Goal: Task Accomplishment & Management: Manage account settings

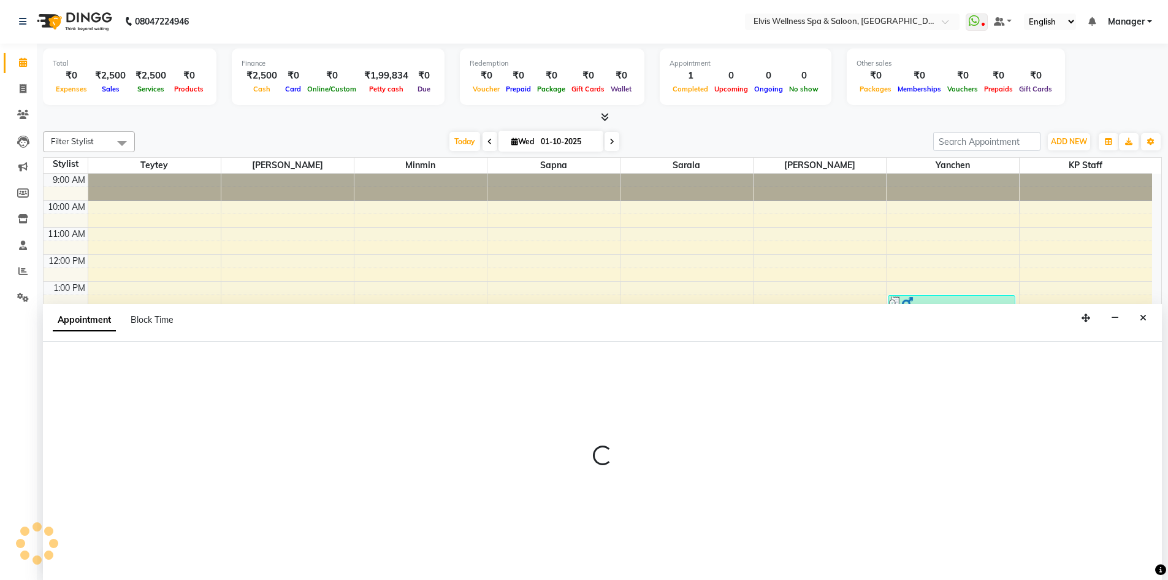
select select "46975"
select select "1050"
select select "tentative"
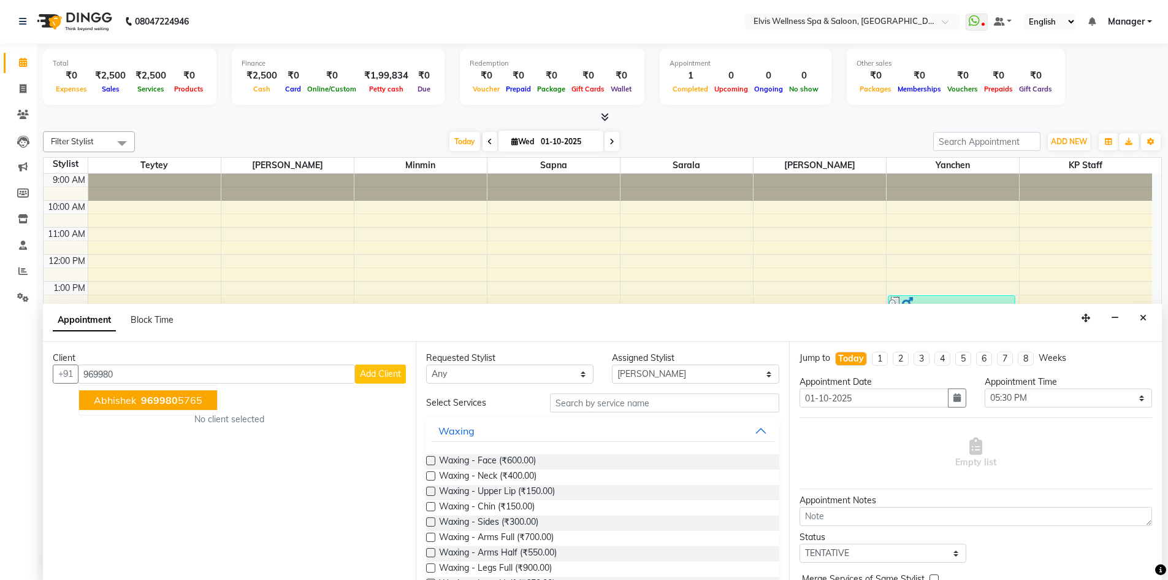
click at [190, 397] on ngb-highlight "969980 5765" at bounding box center [171, 400] width 64 height 12
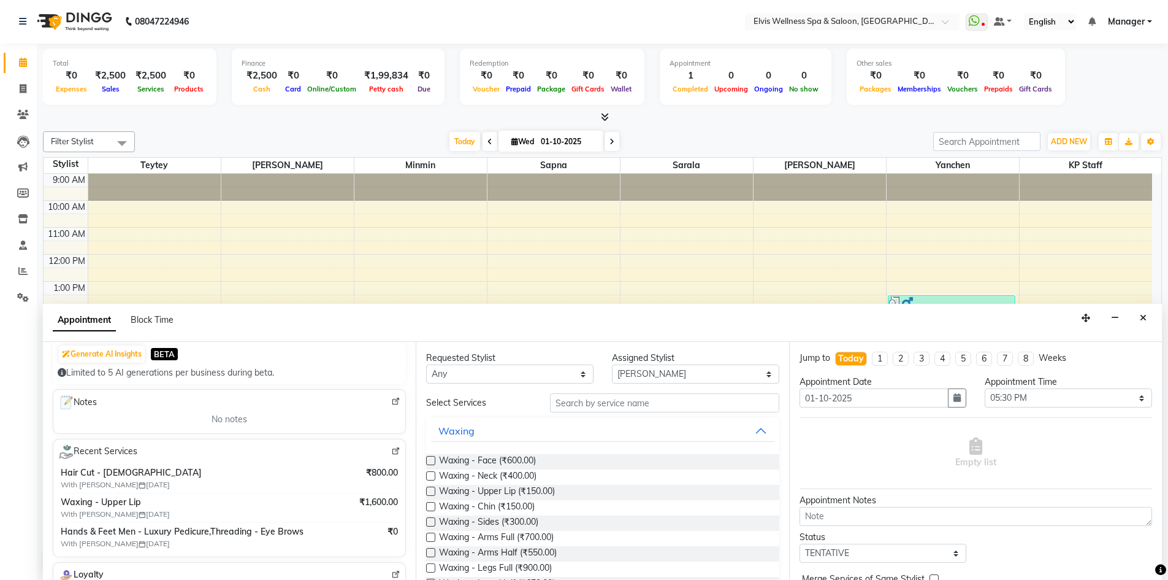
scroll to position [139, 0]
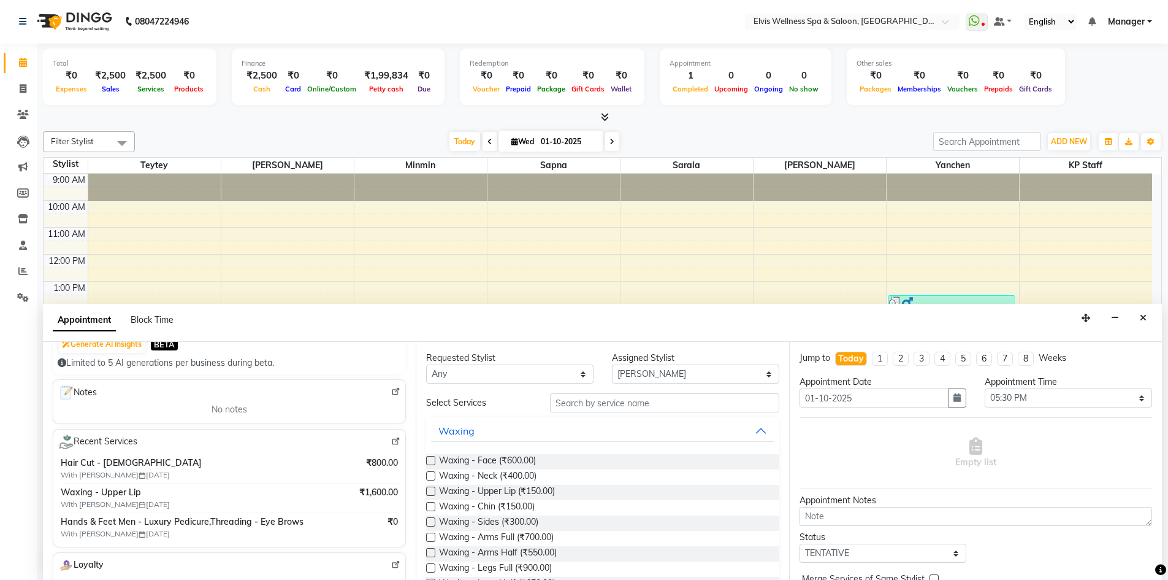
type input "9699805765"
click at [391, 443] on img at bounding box center [395, 441] width 9 height 9
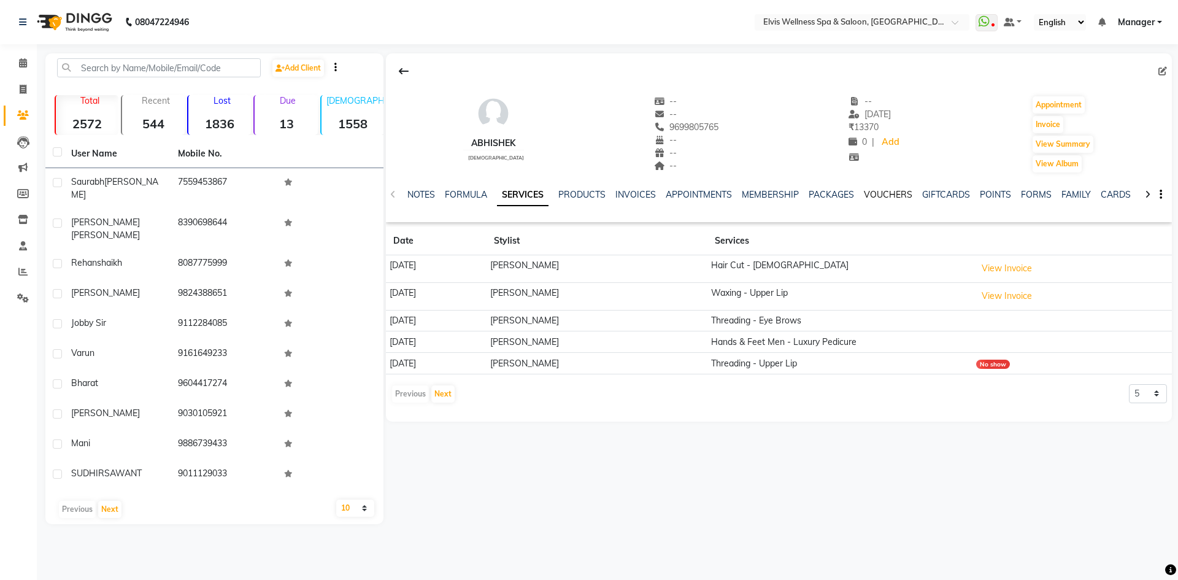
click at [894, 190] on link "VOUCHERS" at bounding box center [888, 194] width 48 height 11
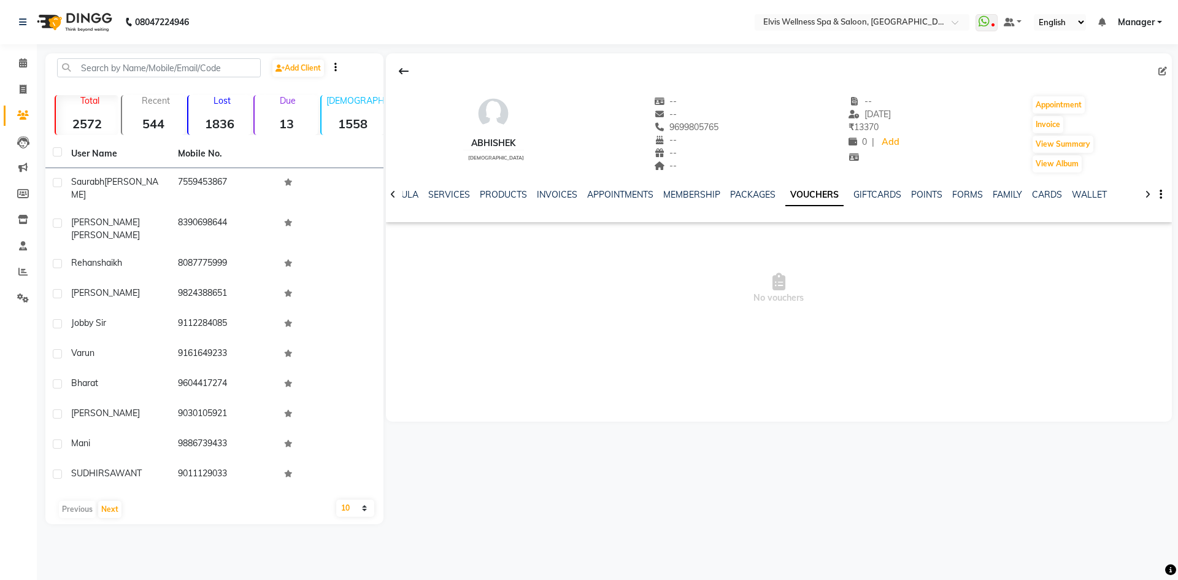
click at [740, 188] on div "PACKAGES" at bounding box center [752, 194] width 45 height 13
click at [740, 191] on link "PACKAGES" at bounding box center [752, 194] width 45 height 11
click at [821, 192] on link "VOUCHERS" at bounding box center [829, 194] width 48 height 11
click at [691, 190] on link "MEMBERSHIP" at bounding box center [691, 194] width 57 height 11
click at [772, 197] on link "PACKAGES" at bounding box center [781, 194] width 45 height 11
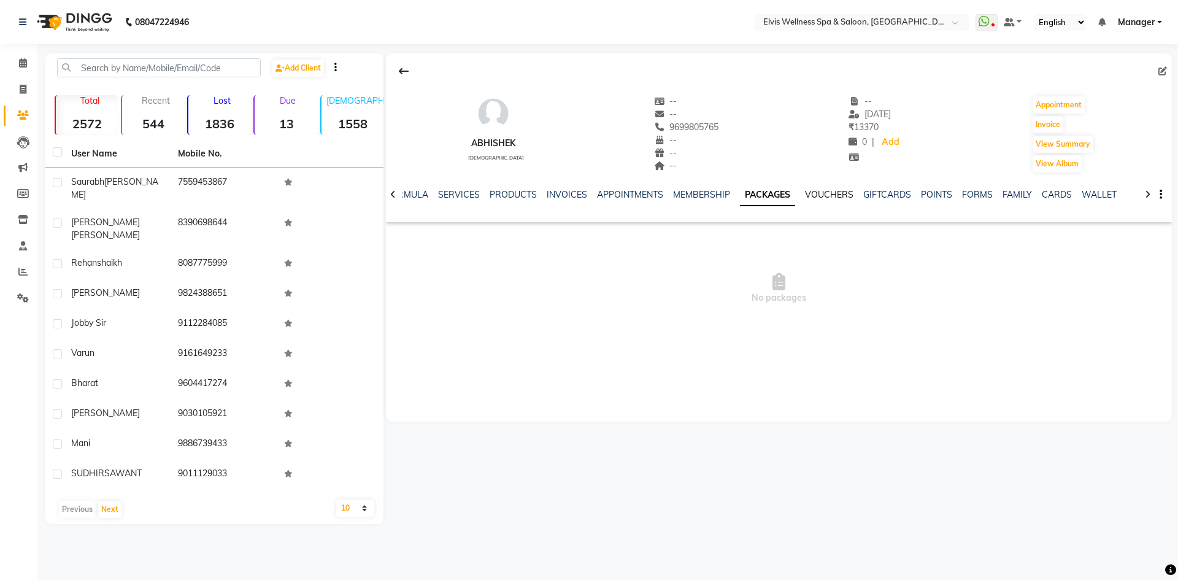
click at [810, 196] on link "VOUCHERS" at bounding box center [829, 194] width 48 height 11
click at [749, 196] on link "PACKAGES" at bounding box center [752, 194] width 45 height 11
click at [712, 191] on link "MEMBERSHIP" at bounding box center [701, 194] width 57 height 11
click at [843, 194] on link "VOUCHERS" at bounding box center [839, 194] width 48 height 11
click at [873, 191] on link "GIFTCARDS" at bounding box center [877, 194] width 48 height 11
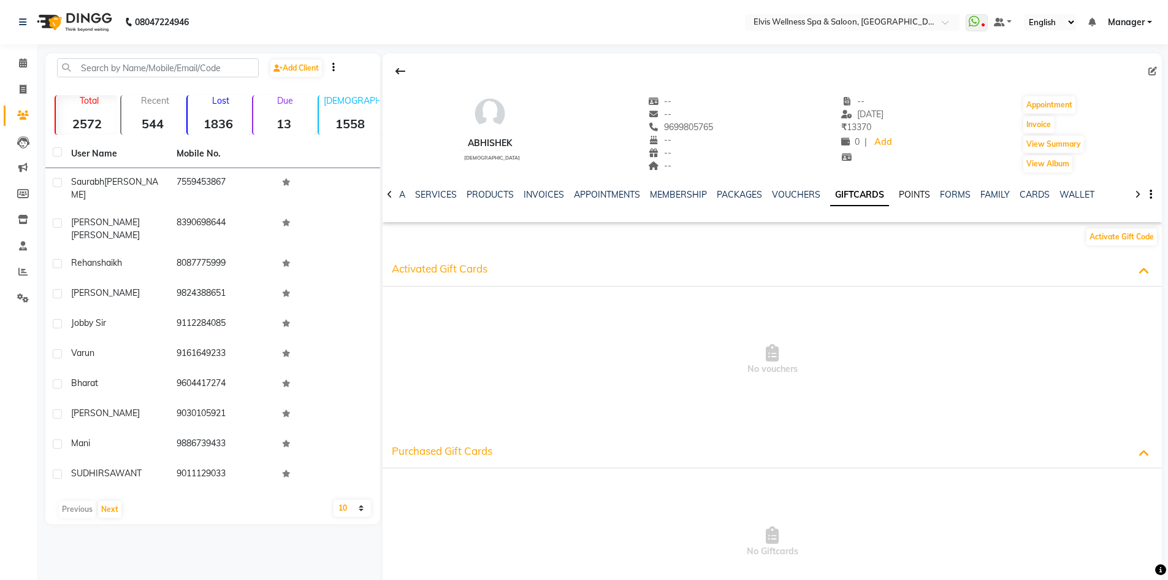
click at [899, 193] on link "POINTS" at bounding box center [914, 194] width 31 height 11
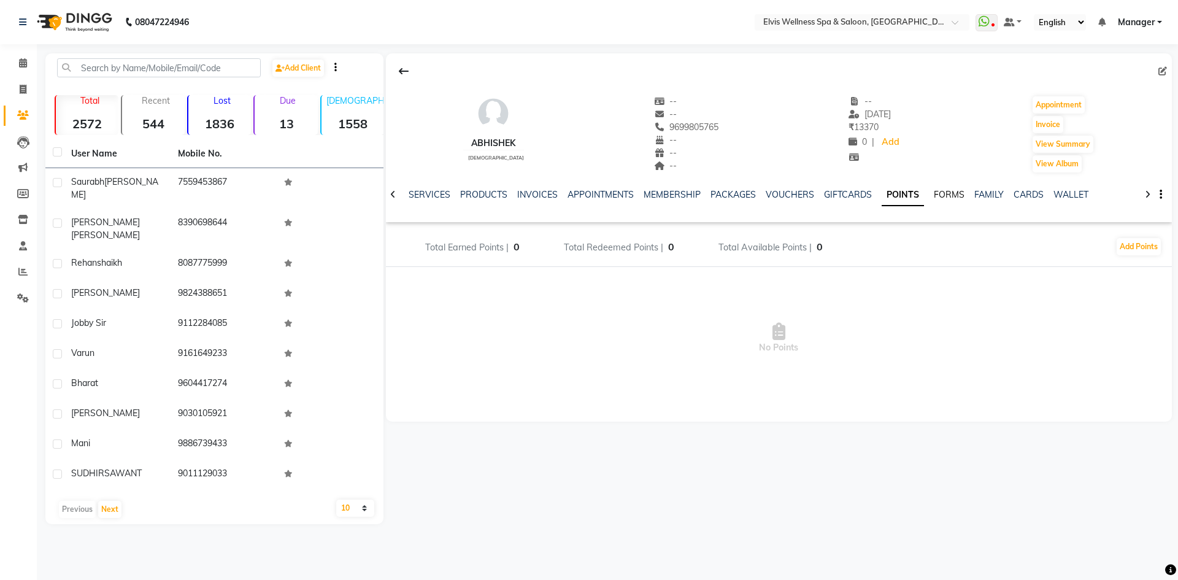
click at [934, 194] on link "FORMS" at bounding box center [949, 194] width 31 height 11
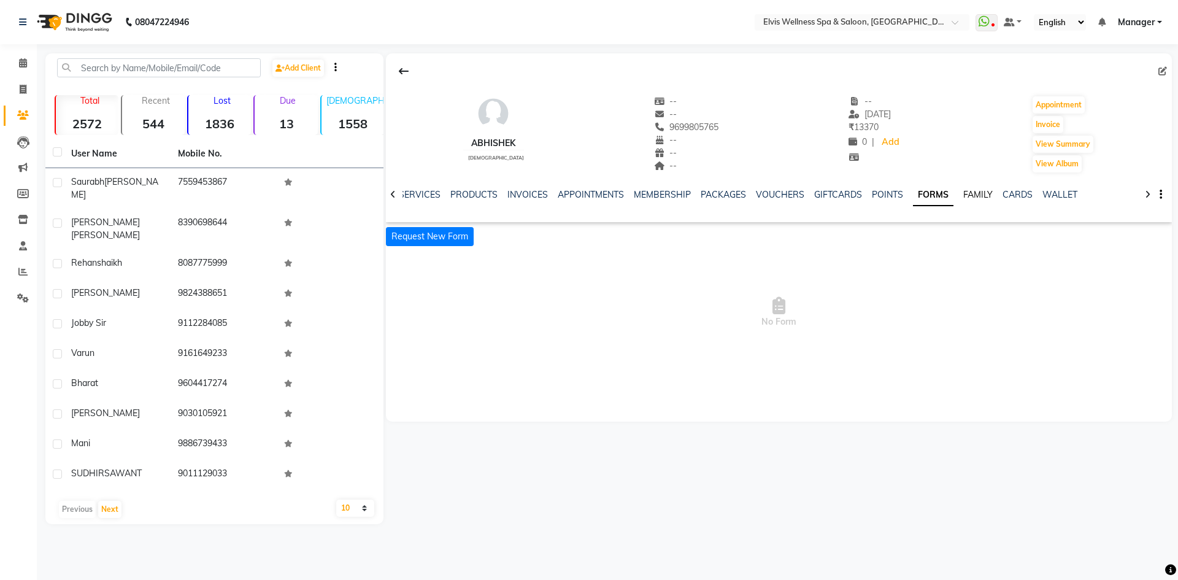
click at [964, 195] on link "FAMILY" at bounding box center [977, 194] width 29 height 11
click at [981, 194] on ul "NOTES FORMULA SERVICES PRODUCTS INVOICES APPOINTMENTS MEMBERSHIP PACKAGES VOUCH…" at bounding box center [688, 194] width 778 height 13
click at [1002, 191] on link "CARDS" at bounding box center [1007, 194] width 30 height 11
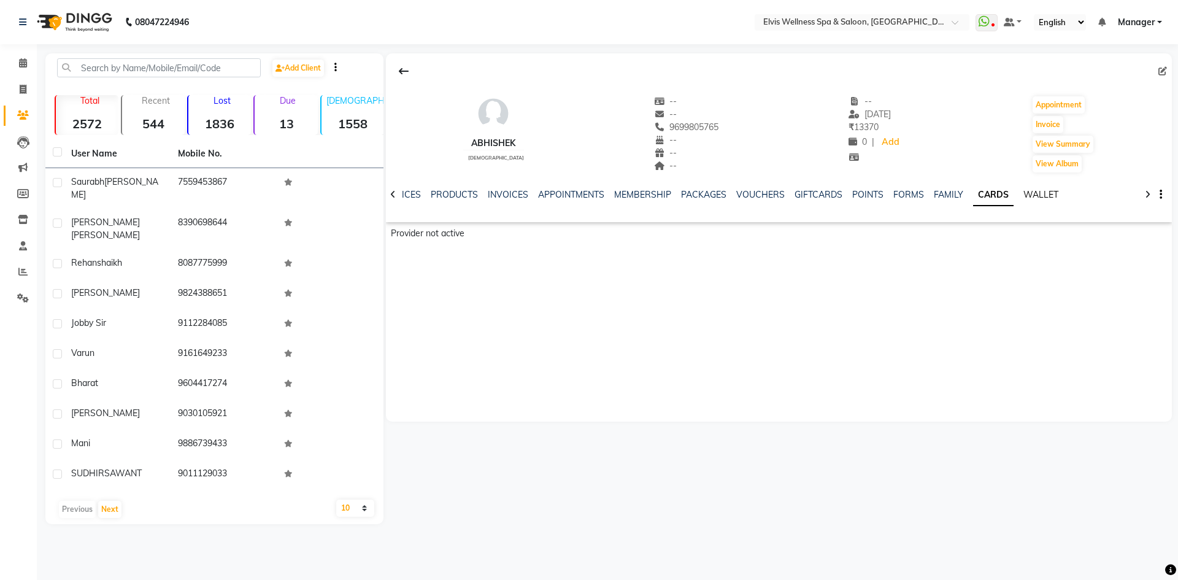
click at [1023, 190] on link "WALLET" at bounding box center [1040, 194] width 35 height 11
drag, startPoint x: 704, startPoint y: 128, endPoint x: 657, endPoint y: 120, distance: 47.8
click at [657, 120] on div "-- -- 9699805765 -- -- --" at bounding box center [686, 134] width 65 height 79
click at [716, 132] on div "Abhishek [DEMOGRAPHIC_DATA] -- -- 9699805765 -- -- -- -- [DATE] ₹ 13370 0 | Add…" at bounding box center [779, 128] width 786 height 91
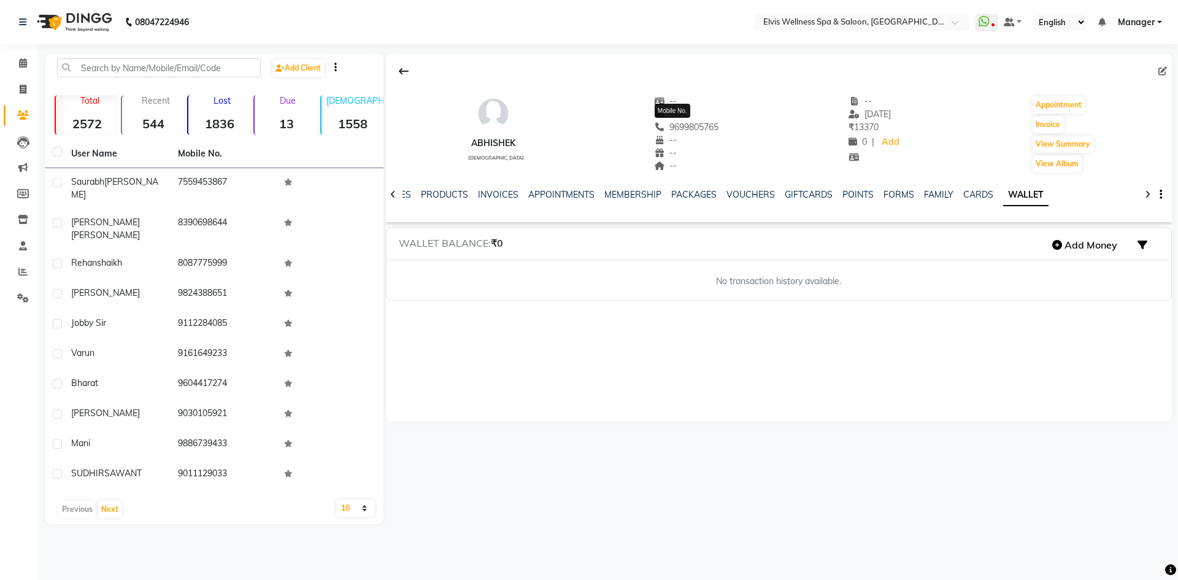
click at [707, 126] on span "9699805765" at bounding box center [686, 126] width 65 height 11
drag, startPoint x: 707, startPoint y: 126, endPoint x: 670, endPoint y: 120, distance: 36.6
click at [670, 120] on div "-- -- 9699805765 -- -- --" at bounding box center [686, 134] width 65 height 79
click at [948, 194] on ul "NOTES FORMULA SERVICES PRODUCTS INVOICES APPOINTMENTS MEMBERSHIP PACKAGES VOUCH…" at bounding box center [669, 194] width 778 height 13
click at [891, 193] on link "FORMS" at bounding box center [898, 194] width 31 height 11
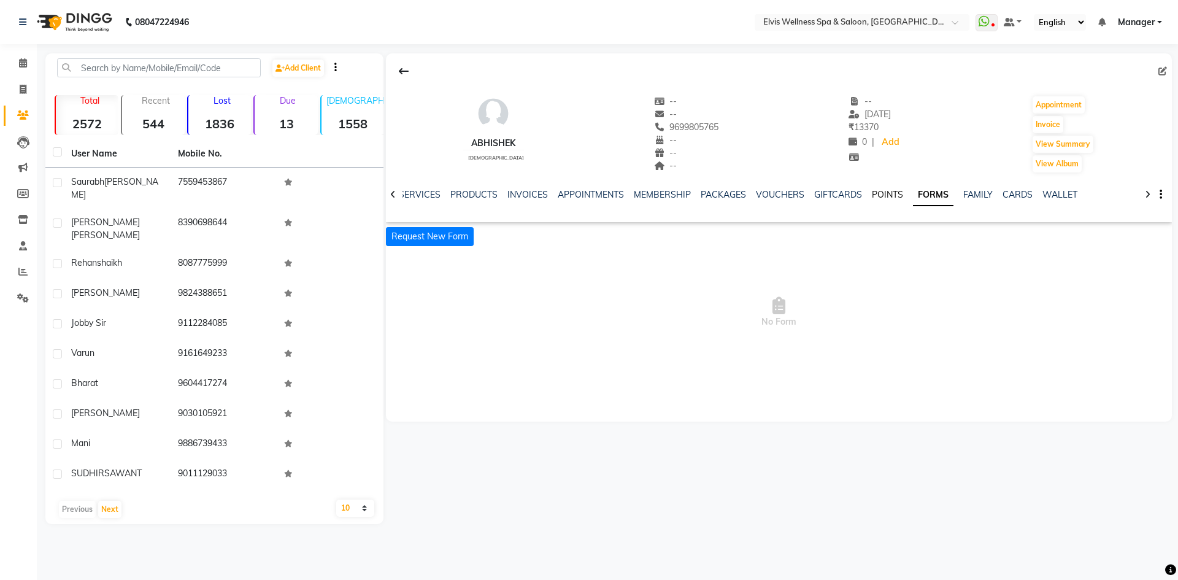
click at [872, 193] on link "POINTS" at bounding box center [887, 194] width 31 height 11
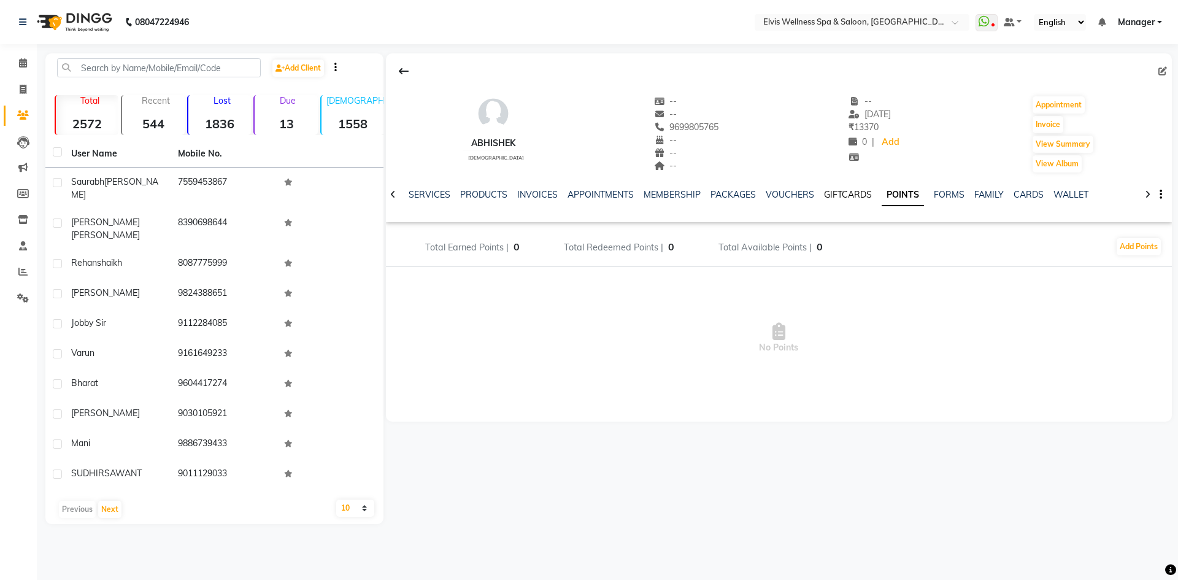
click at [842, 194] on link "GIFTCARDS" at bounding box center [848, 194] width 48 height 11
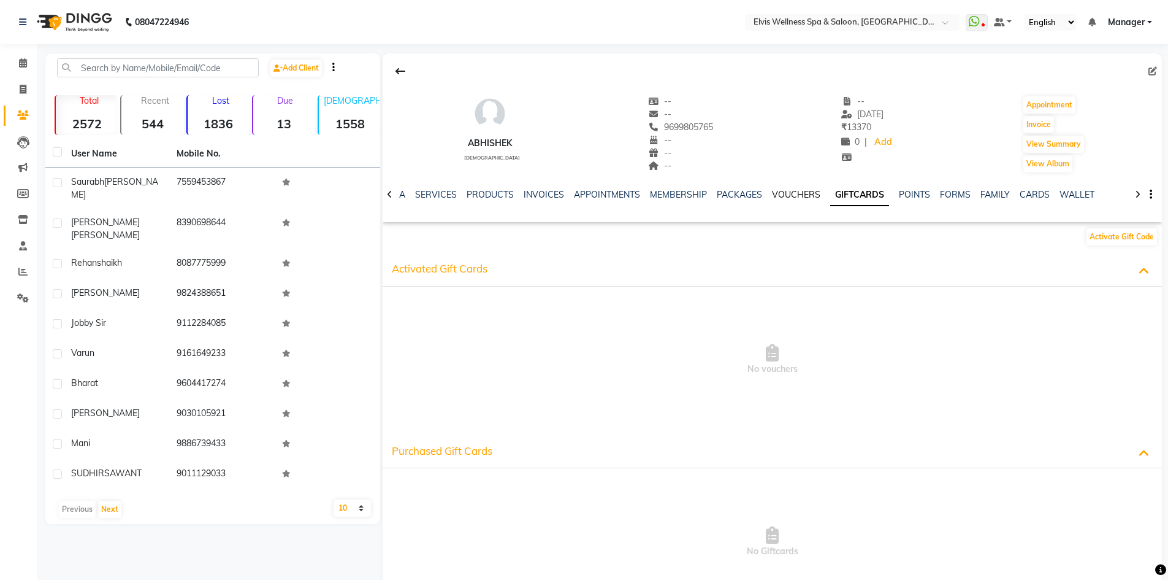
click at [801, 191] on link "VOUCHERS" at bounding box center [796, 194] width 48 height 11
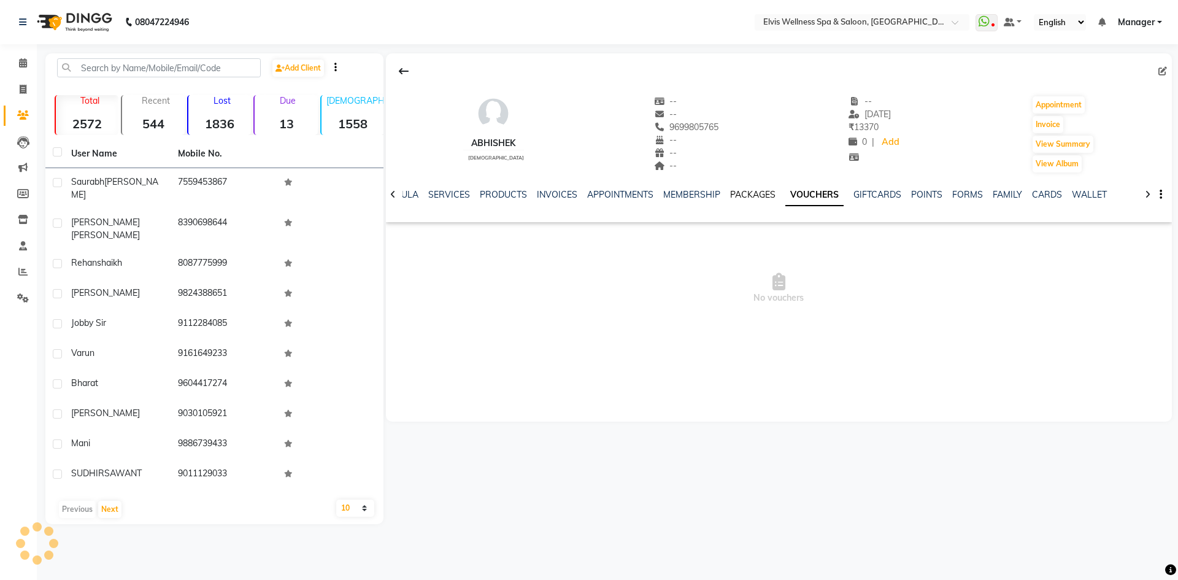
click at [751, 191] on link "PACKAGES" at bounding box center [752, 194] width 45 height 11
click at [702, 193] on link "MEMBERSHIP" at bounding box center [701, 194] width 57 height 11
click at [622, 196] on link "APPOINTMENTS" at bounding box center [640, 194] width 66 height 11
click at [480, 191] on link "SERVICES" at bounding box center [479, 194] width 42 height 11
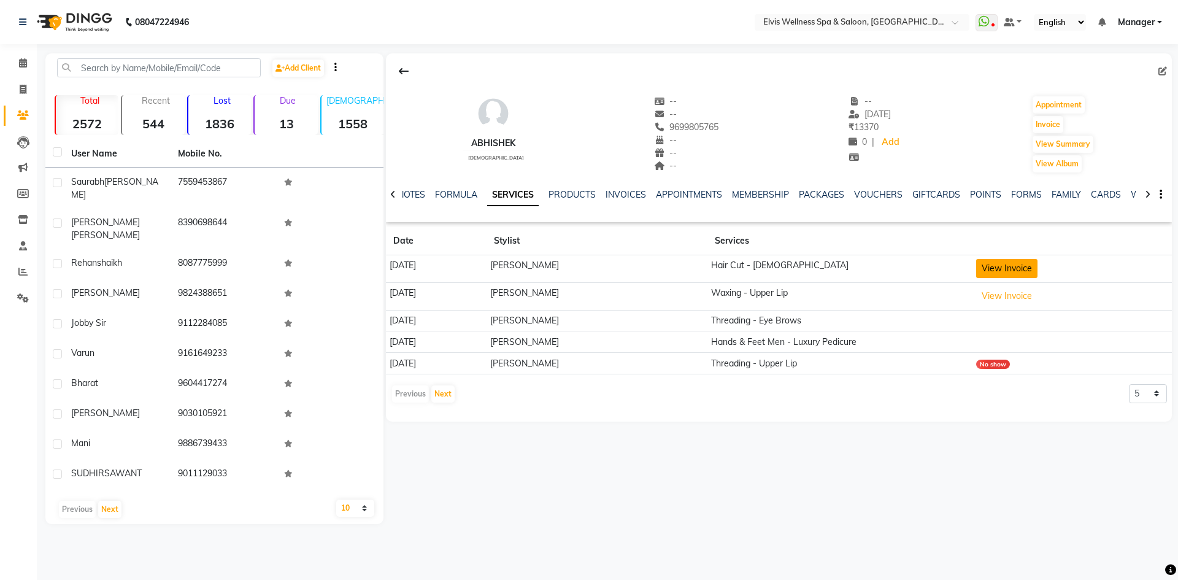
click at [983, 272] on button "View Invoice" at bounding box center [1006, 268] width 61 height 19
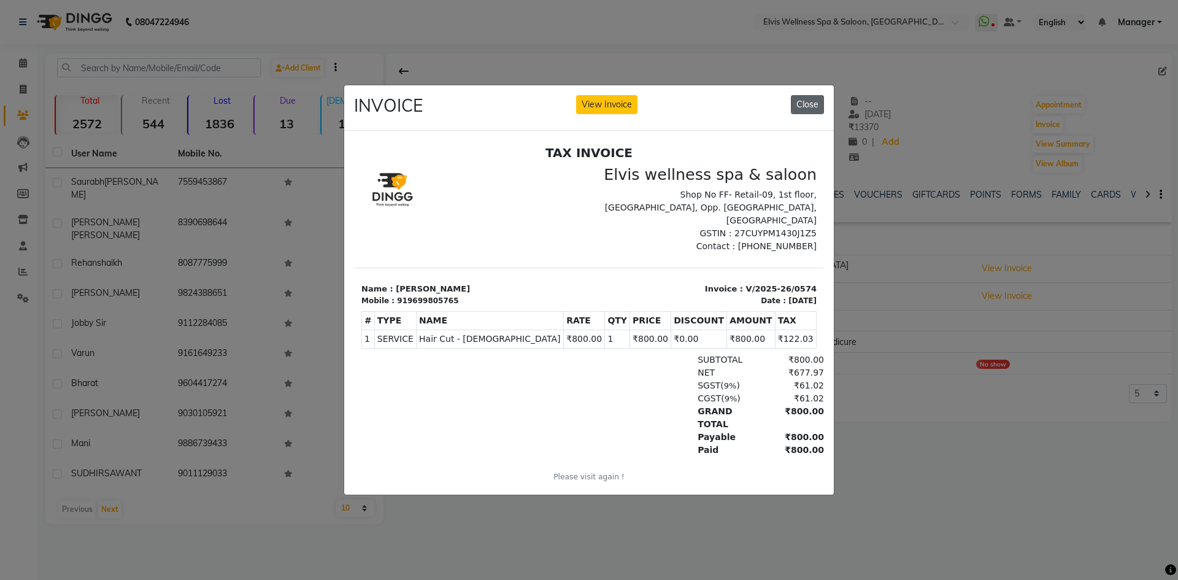
click at [815, 103] on button "Close" at bounding box center [807, 104] width 33 height 19
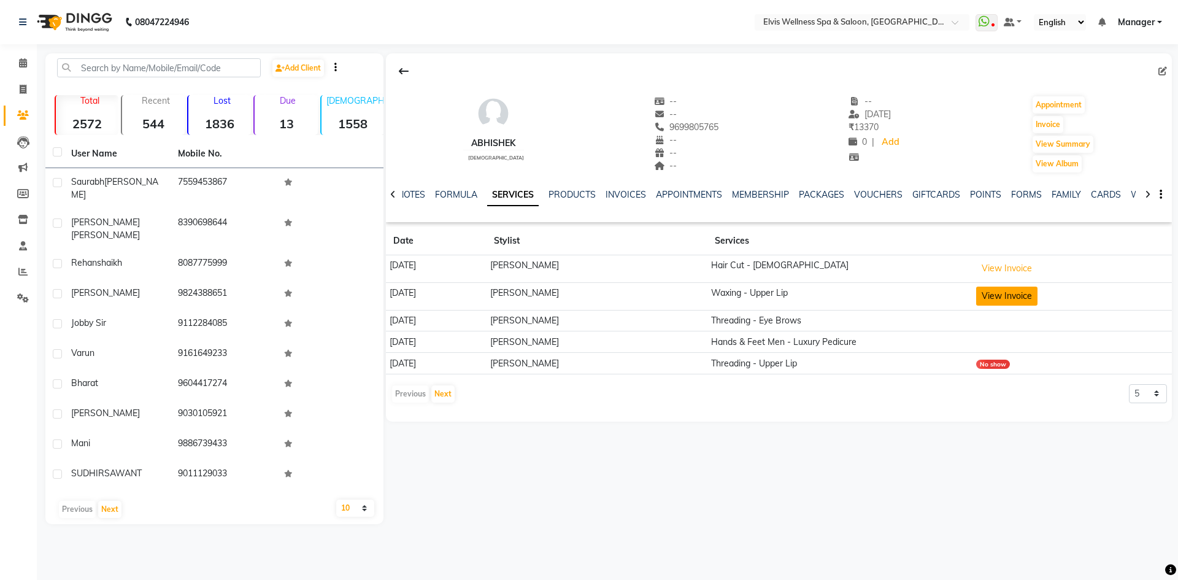
click at [1029, 298] on button "View Invoice" at bounding box center [1006, 295] width 61 height 19
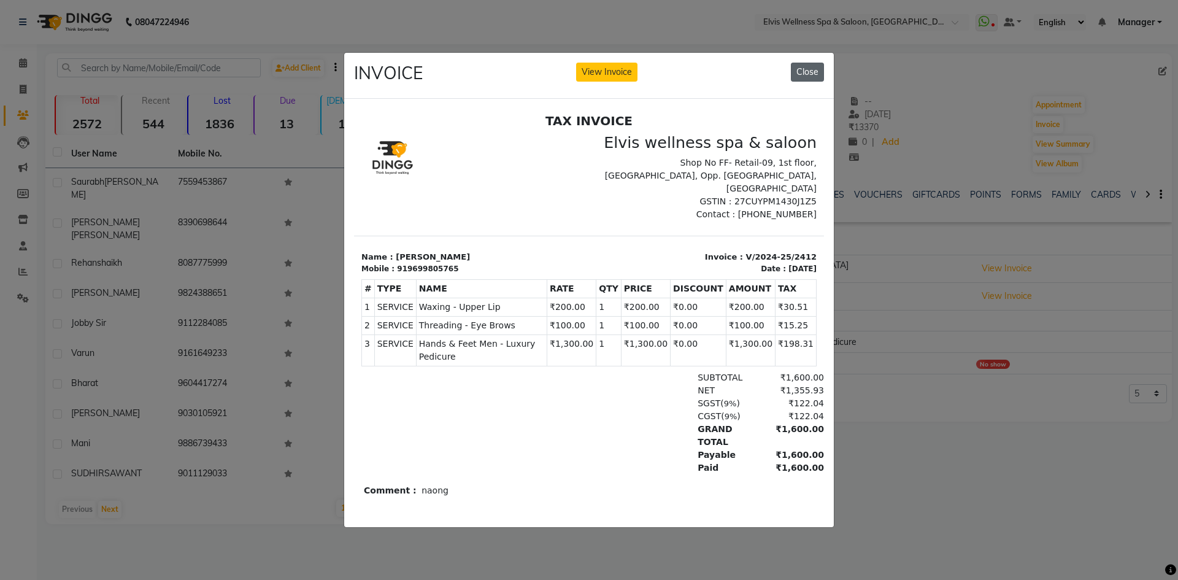
click at [805, 70] on button "Close" at bounding box center [807, 72] width 33 height 19
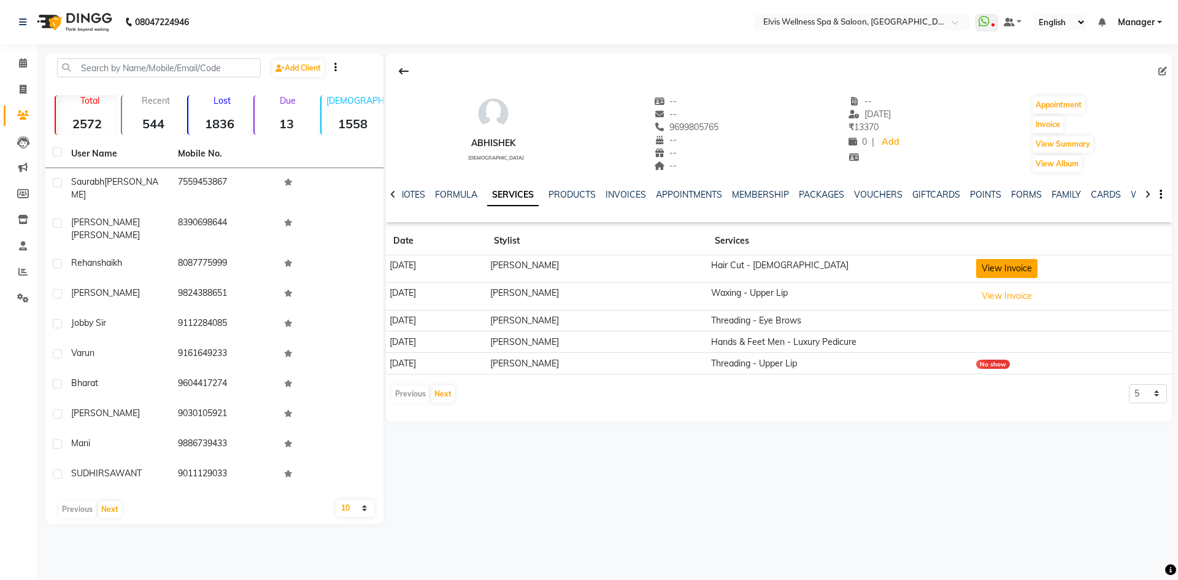
click at [1022, 269] on button "View Invoice" at bounding box center [1006, 268] width 61 height 19
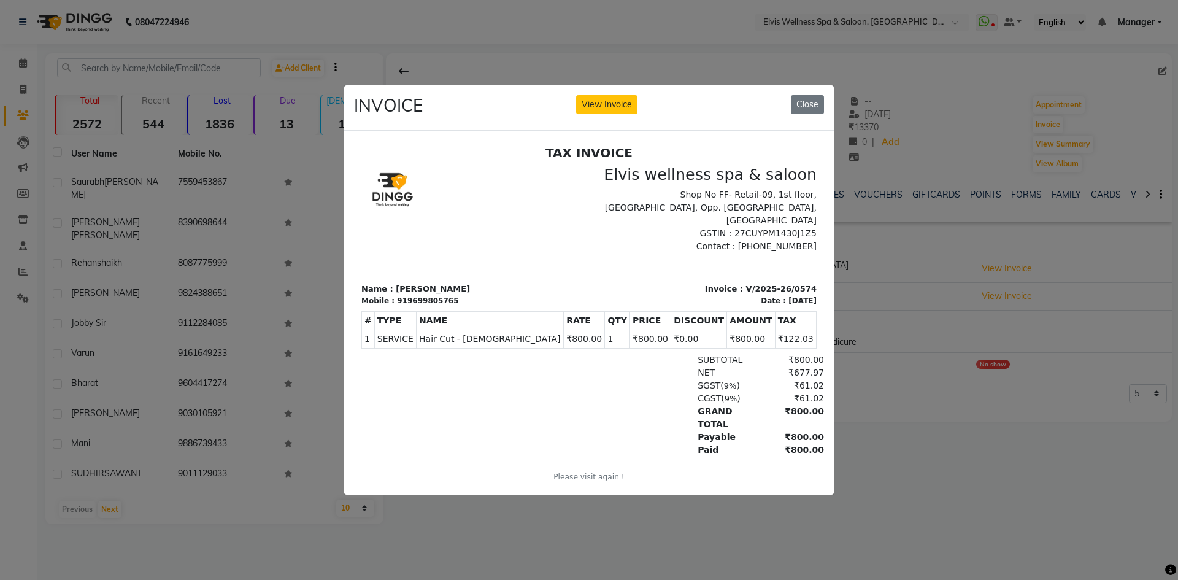
click at [1075, 207] on ngb-modal-window "INVOICE View Invoice Close" at bounding box center [589, 290] width 1178 height 580
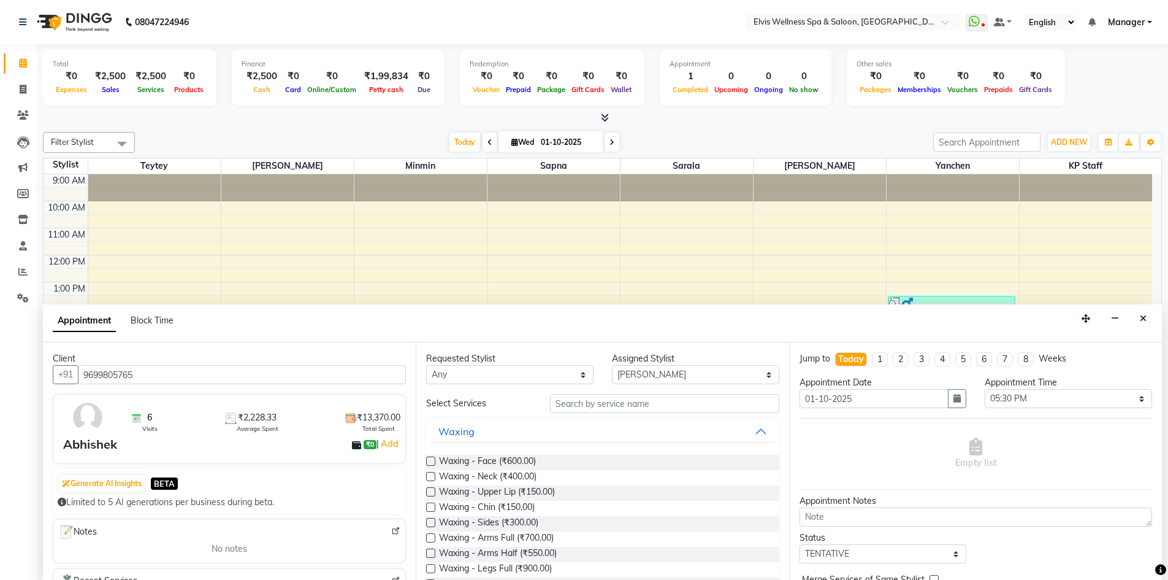
select select "46975"
select select "1050"
select select "tentative"
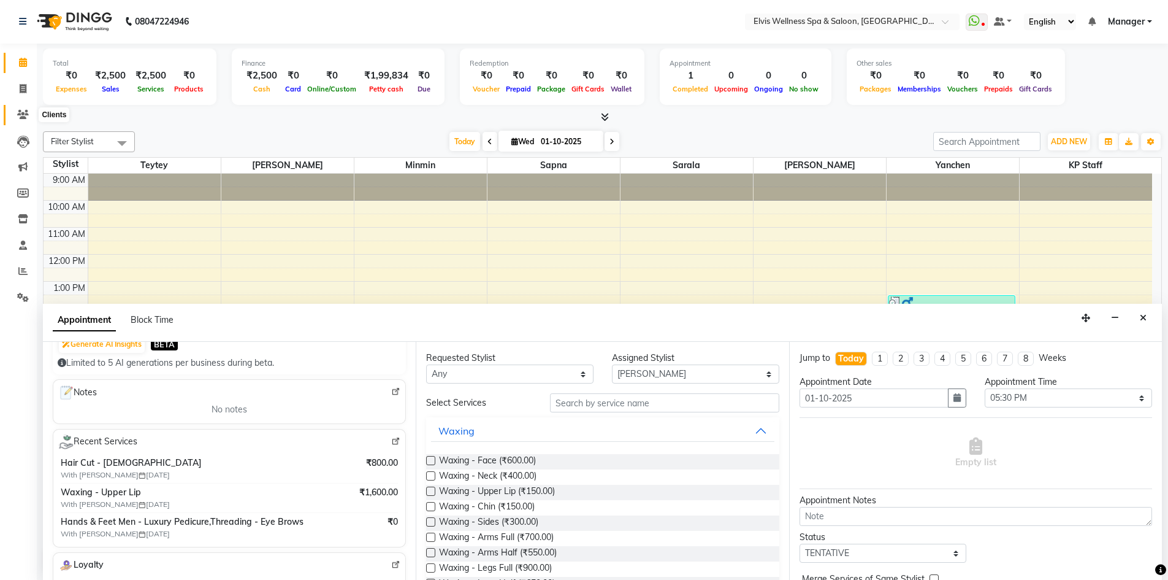
click at [25, 112] on icon at bounding box center [23, 114] width 12 height 9
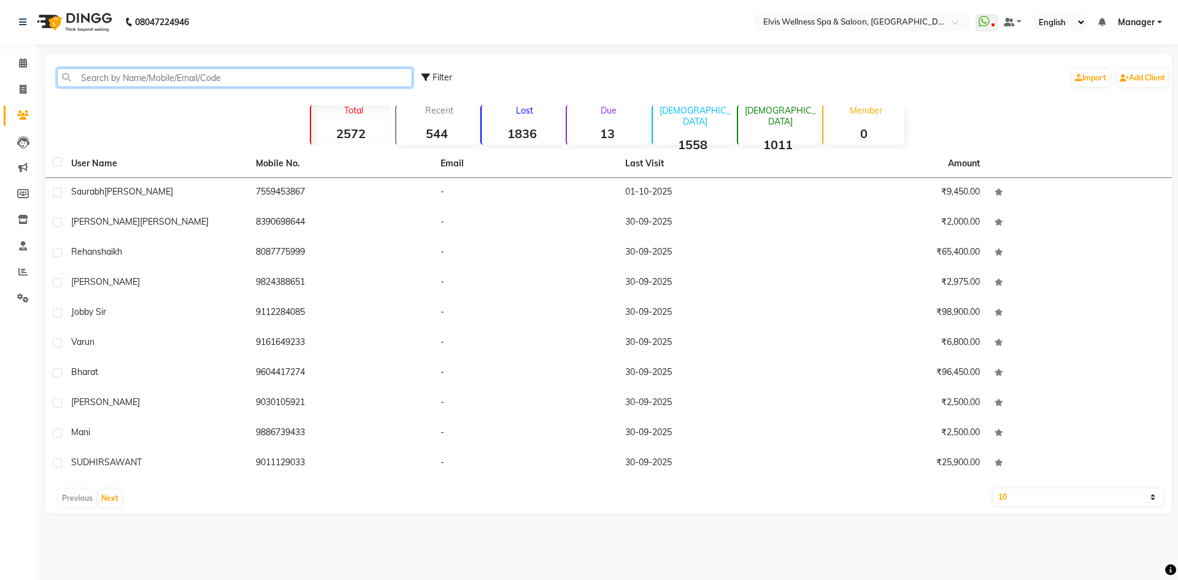
click at [122, 83] on input "text" at bounding box center [234, 77] width 355 height 19
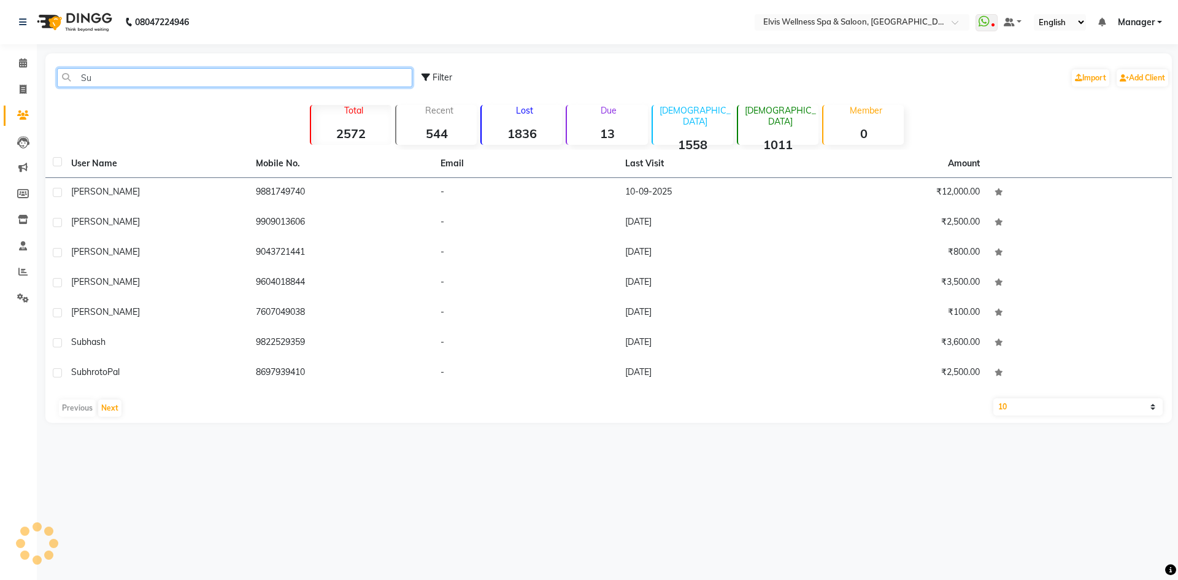
type input "S"
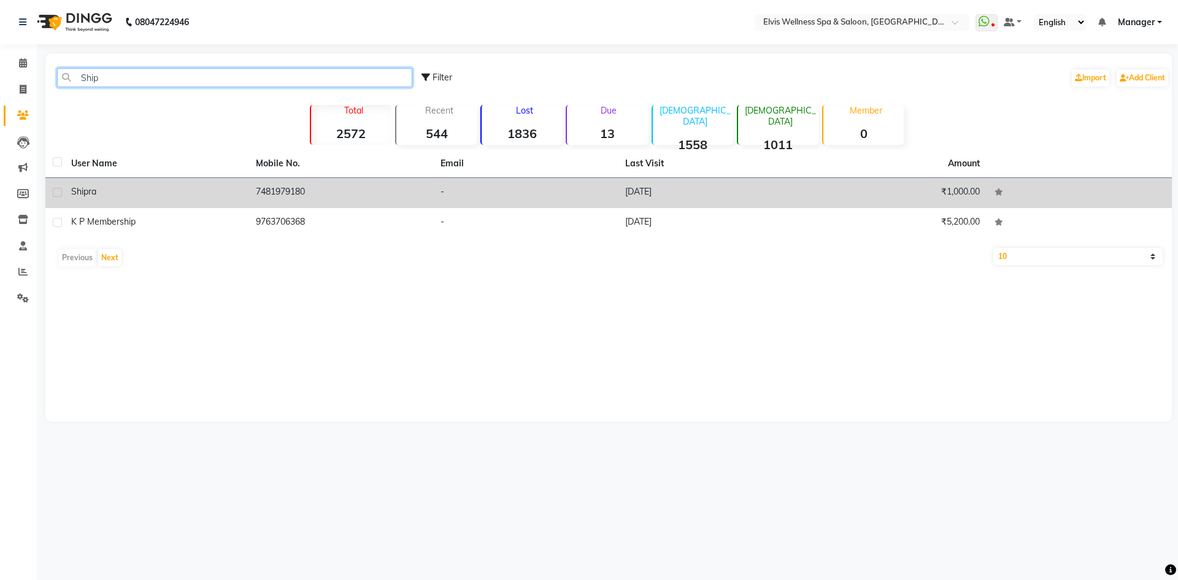
type input "Ship"
click at [255, 202] on td "7481979180" at bounding box center [340, 193] width 185 height 30
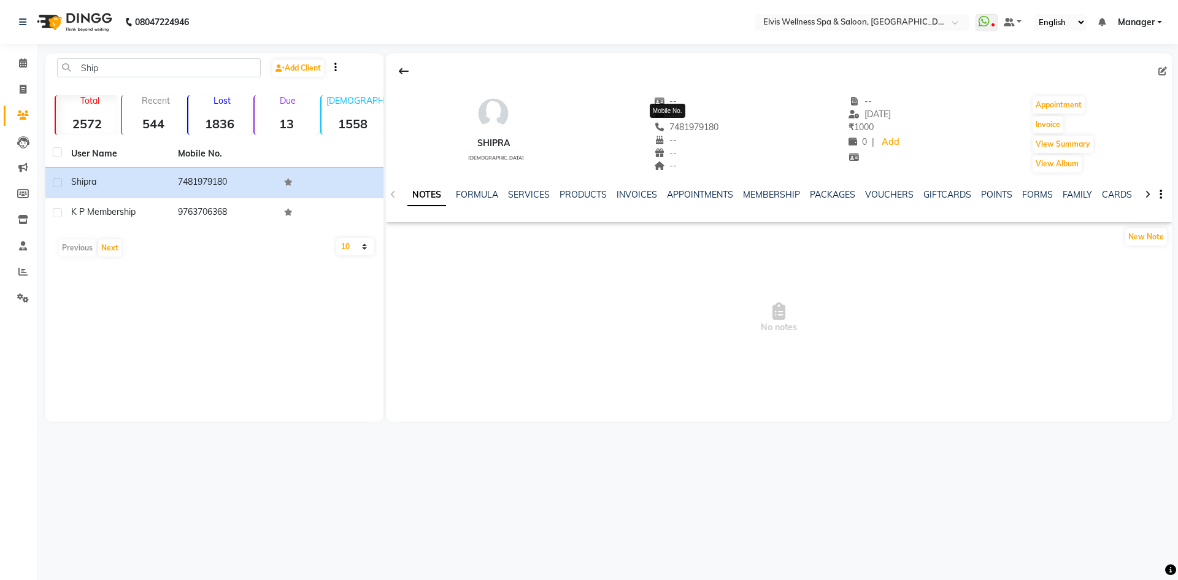
drag, startPoint x: 700, startPoint y: 128, endPoint x: 655, endPoint y: 123, distance: 45.7
click at [655, 123] on span "7481979180" at bounding box center [686, 126] width 65 height 11
click at [724, 119] on div "shipra female -- -- 7481979180 -- -- -- -- 21-09-2025 ₹ 1000 0 | Add Appointmen…" at bounding box center [779, 128] width 786 height 91
drag, startPoint x: 702, startPoint y: 127, endPoint x: 650, endPoint y: 127, distance: 51.5
click at [654, 127] on span "7481979180" at bounding box center [686, 126] width 65 height 11
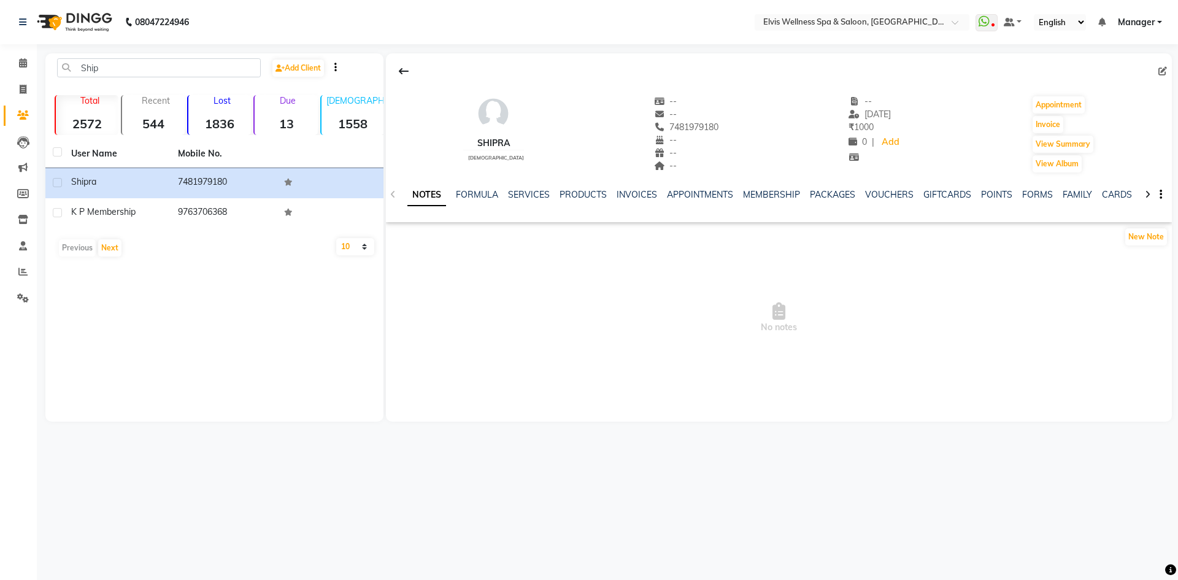
copy span "7481979180"
click at [19, 59] on icon at bounding box center [23, 62] width 8 height 9
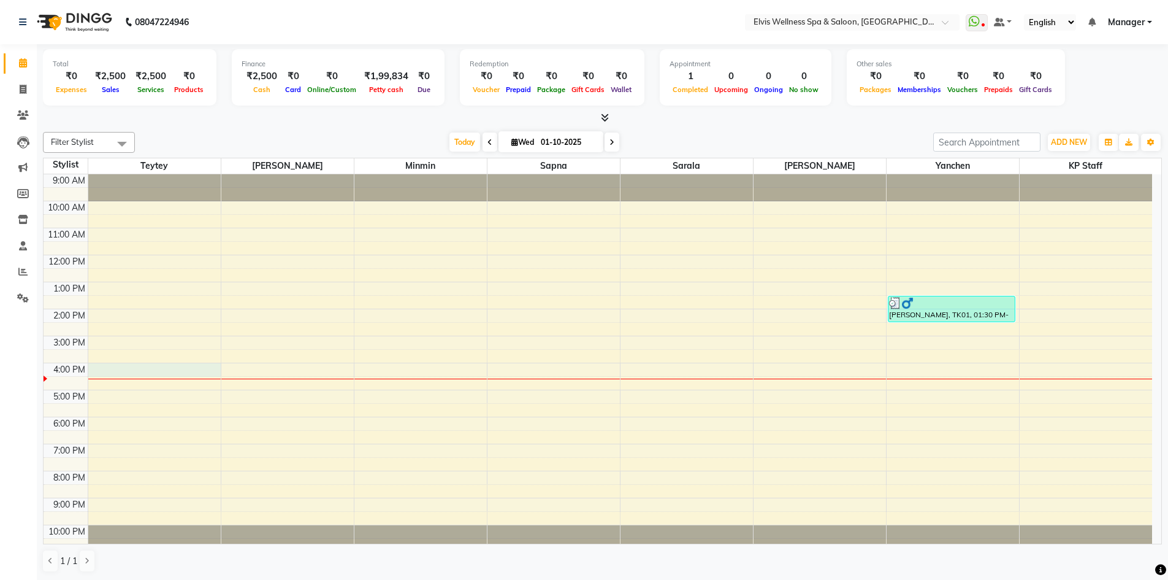
click at [120, 364] on div "9:00 AM 10:00 AM 11:00 AM 12:00 PM 1:00 PM 2:00 PM 3:00 PM 4:00 PM 5:00 PM 6:00…" at bounding box center [598, 362] width 1109 height 377
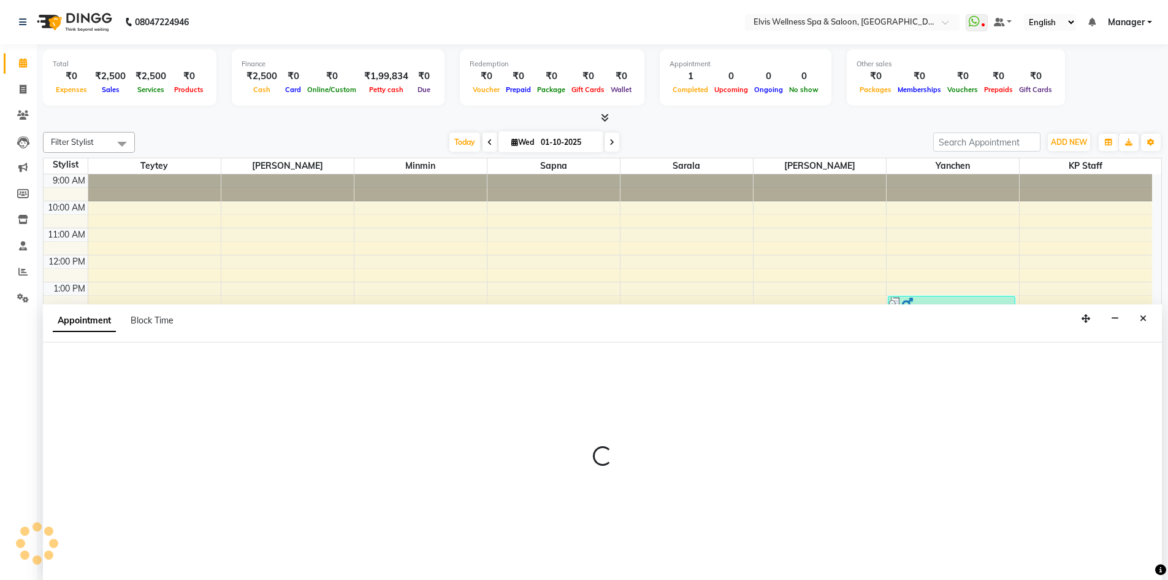
scroll to position [1, 0]
select select "46562"
select select "960"
select select "tentative"
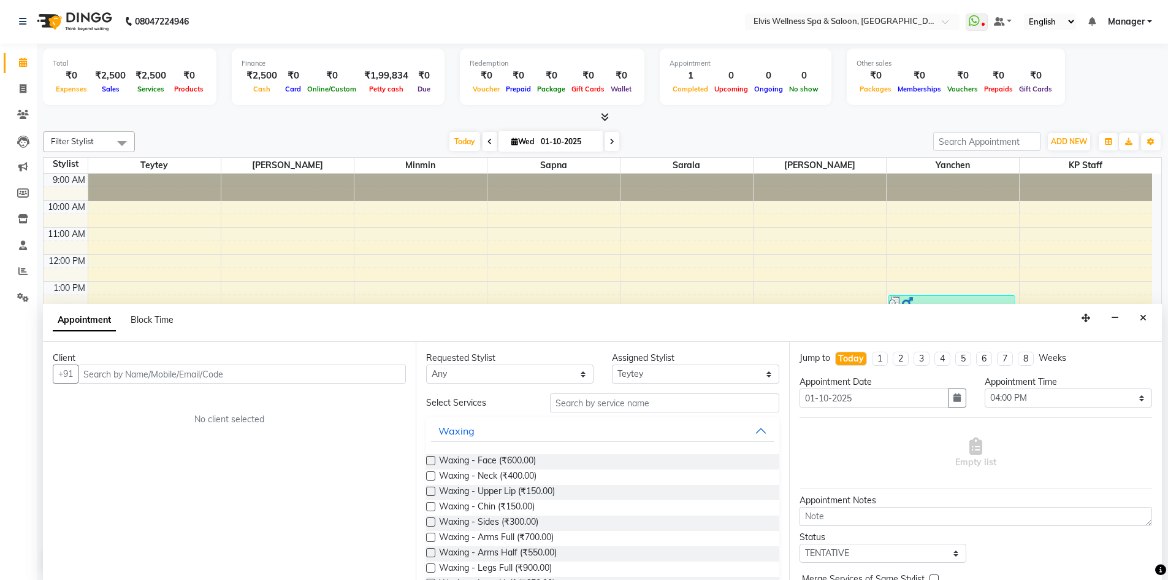
click at [120, 374] on input "text" at bounding box center [242, 373] width 328 height 19
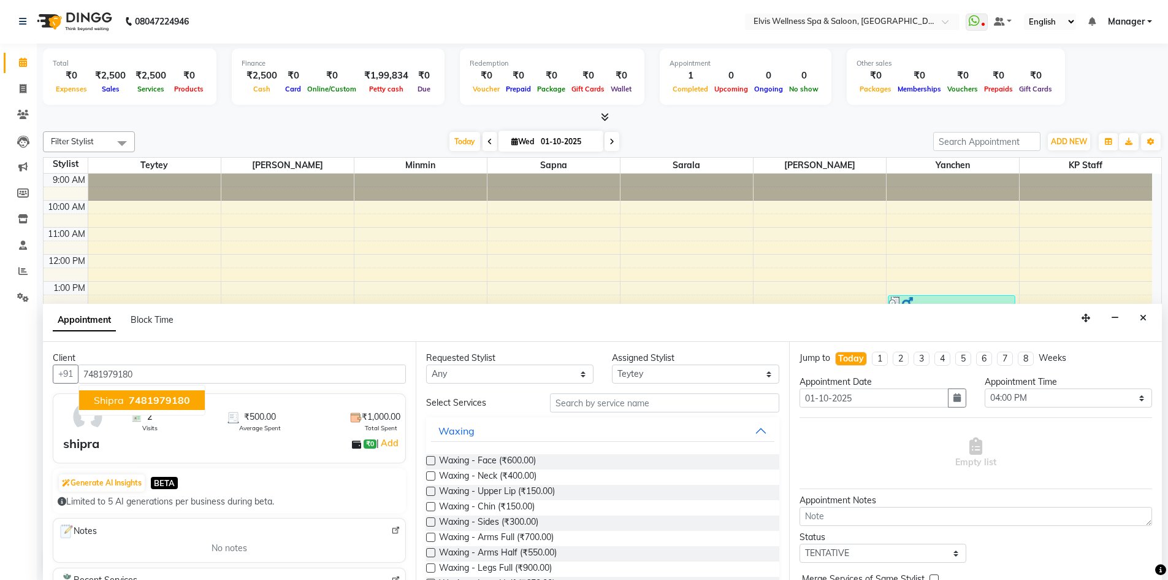
click at [144, 395] on span "7481979180" at bounding box center [159, 400] width 61 height 12
type input "7481979180"
click at [573, 399] on input "text" at bounding box center [664, 402] width 229 height 19
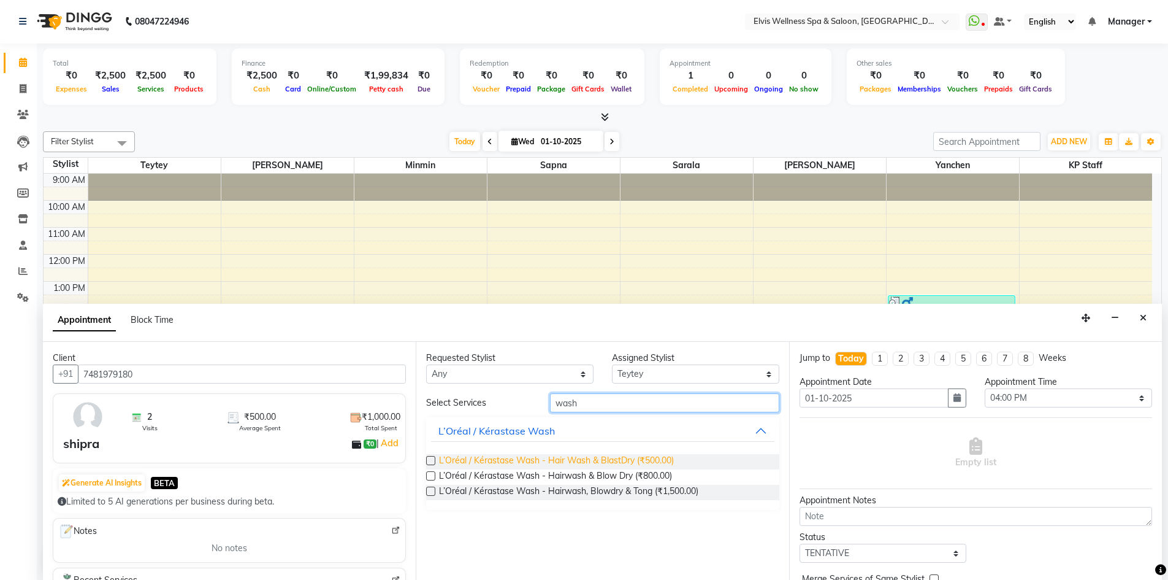
type input "wash"
click at [609, 460] on span "L’Oréal / Kérastase Wash - Hair Wash & BlastDry (₹500.00)" at bounding box center [556, 461] width 235 height 15
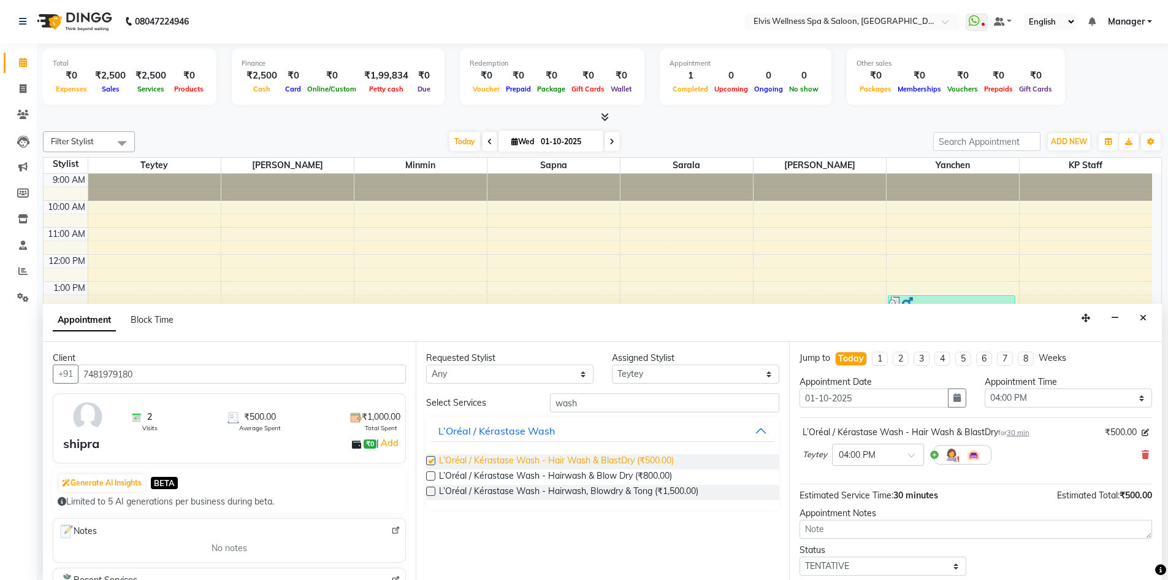
checkbox input "false"
click at [908, 454] on span at bounding box center [915, 458] width 15 height 13
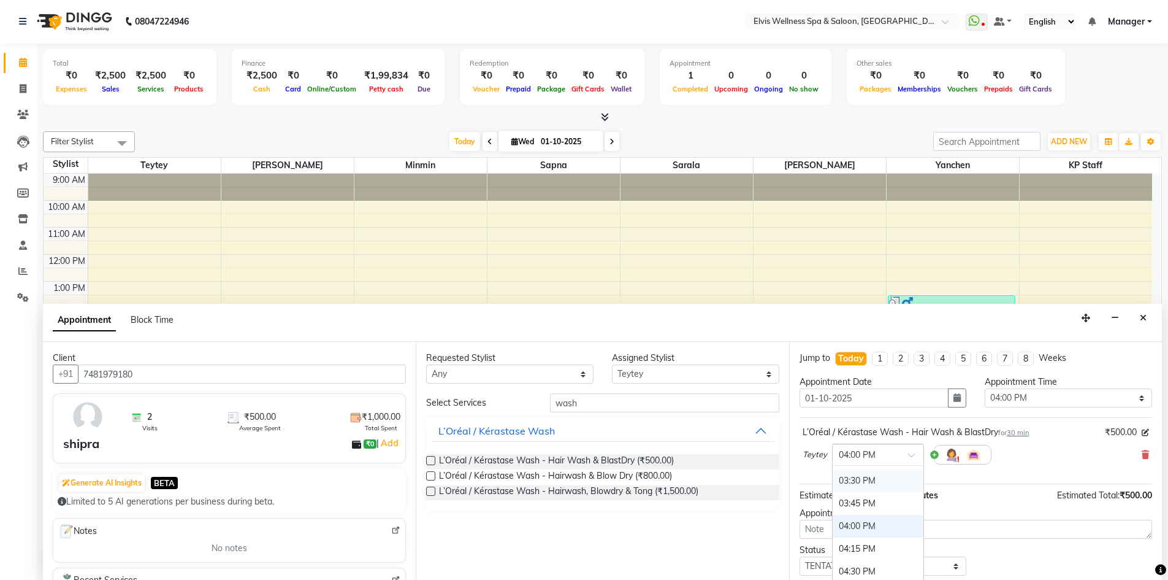
click at [876, 479] on div "03:30 PM" at bounding box center [878, 480] width 91 height 23
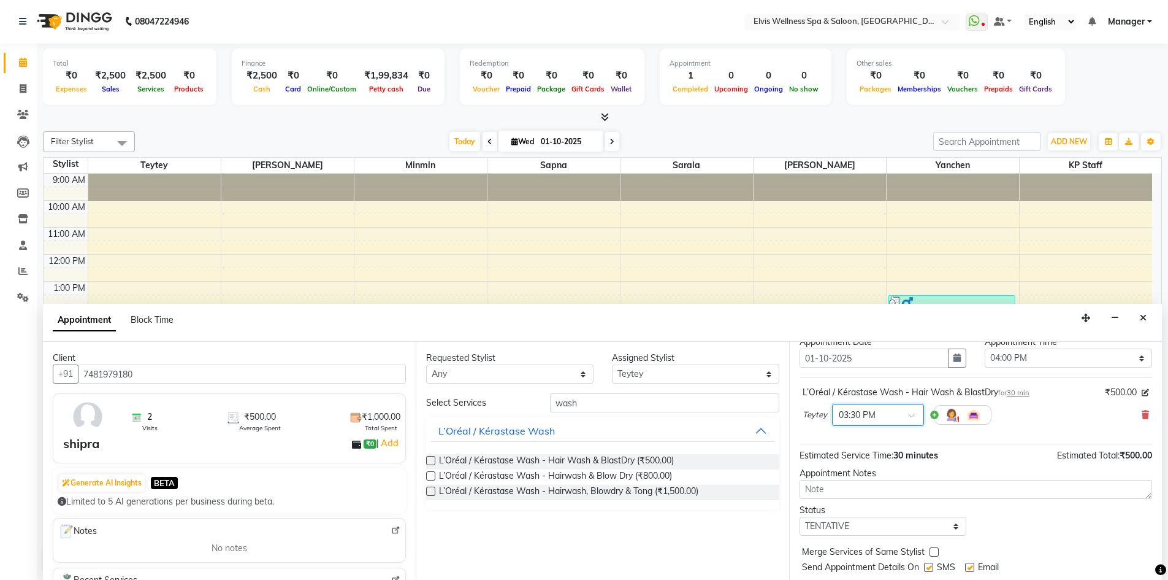
scroll to position [73, 0]
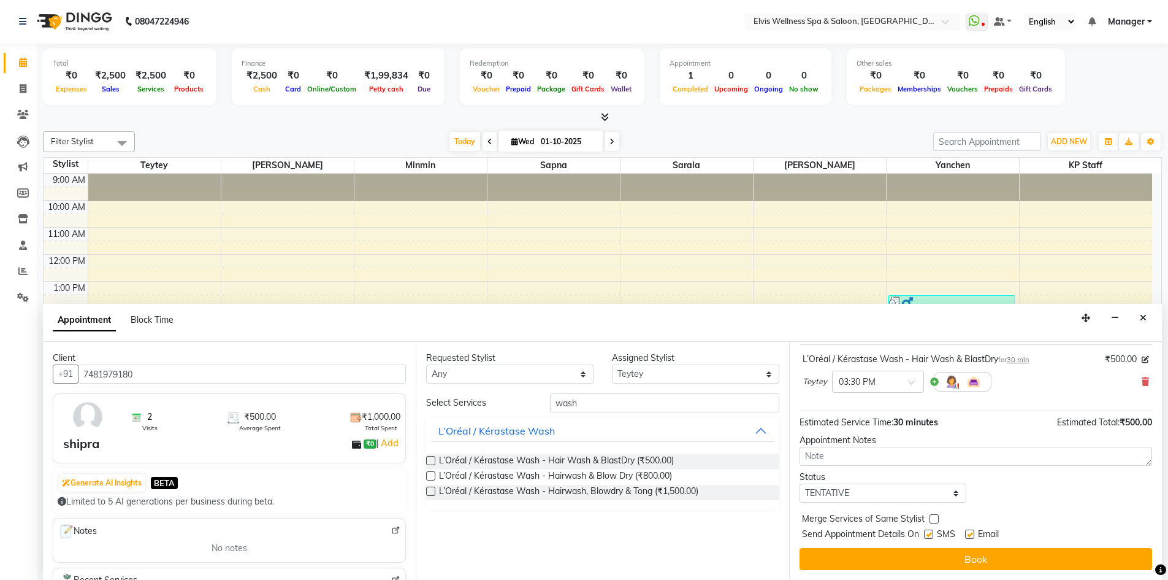
click at [928, 531] on label at bounding box center [928, 533] width 9 height 9
click at [928, 531] on input "checkbox" at bounding box center [928, 535] width 8 height 8
checkbox input "false"
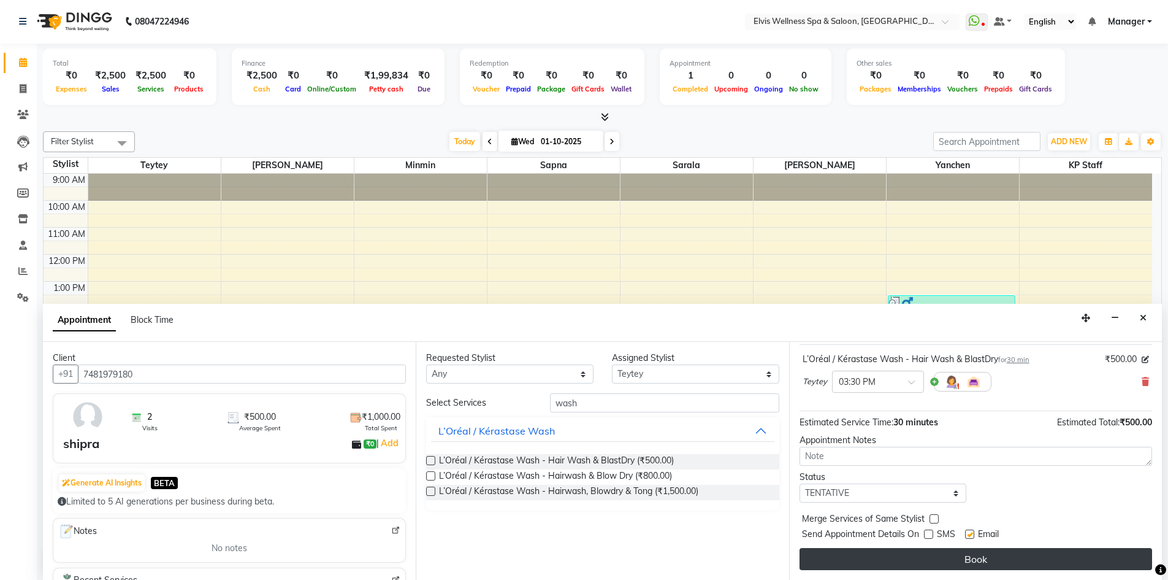
click at [926, 553] on button "Book" at bounding box center [976, 559] width 353 height 22
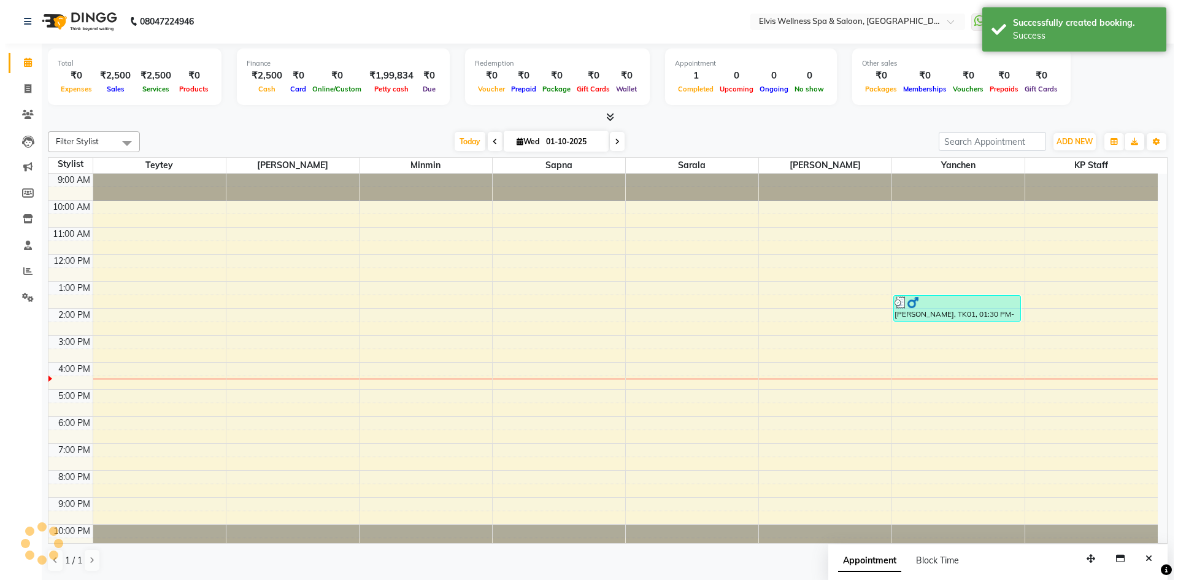
scroll to position [0, 0]
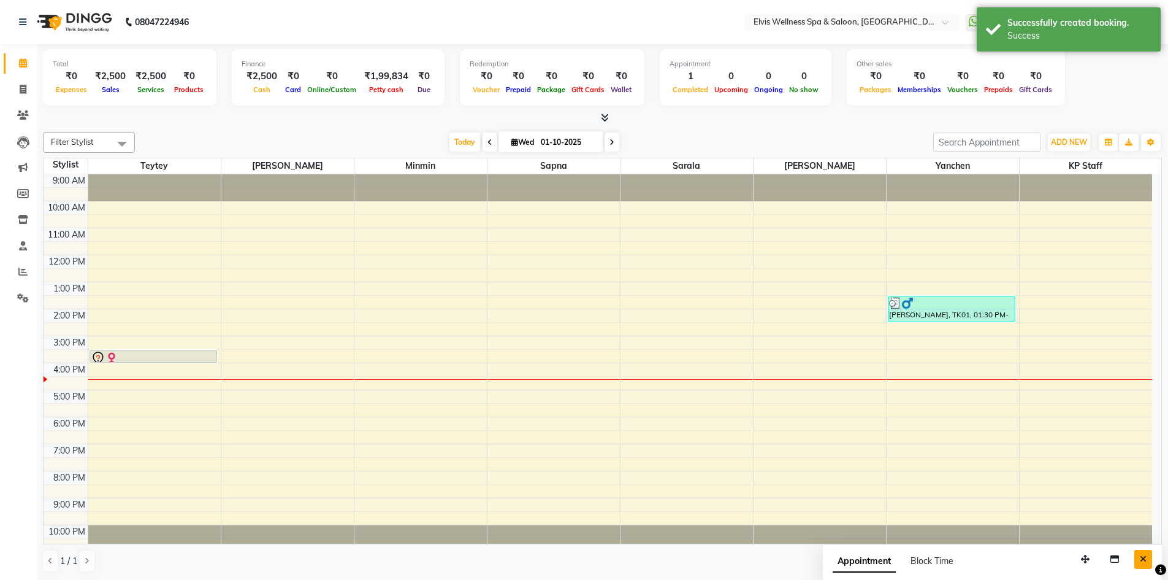
click at [1138, 558] on button "Close" at bounding box center [1144, 559] width 18 height 19
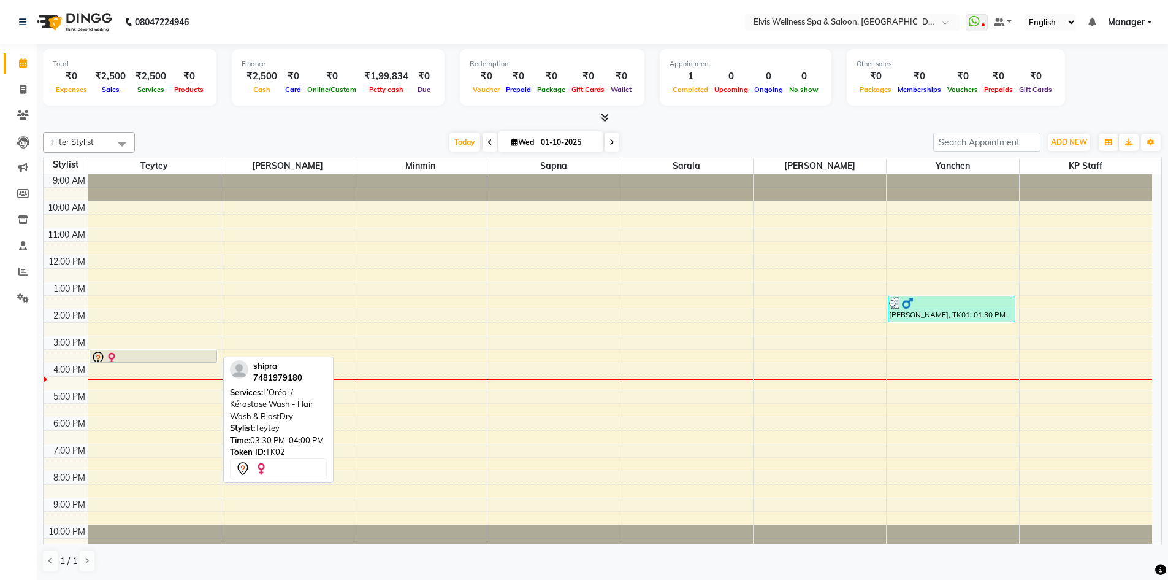
click at [182, 355] on div at bounding box center [154, 358] width 126 height 15
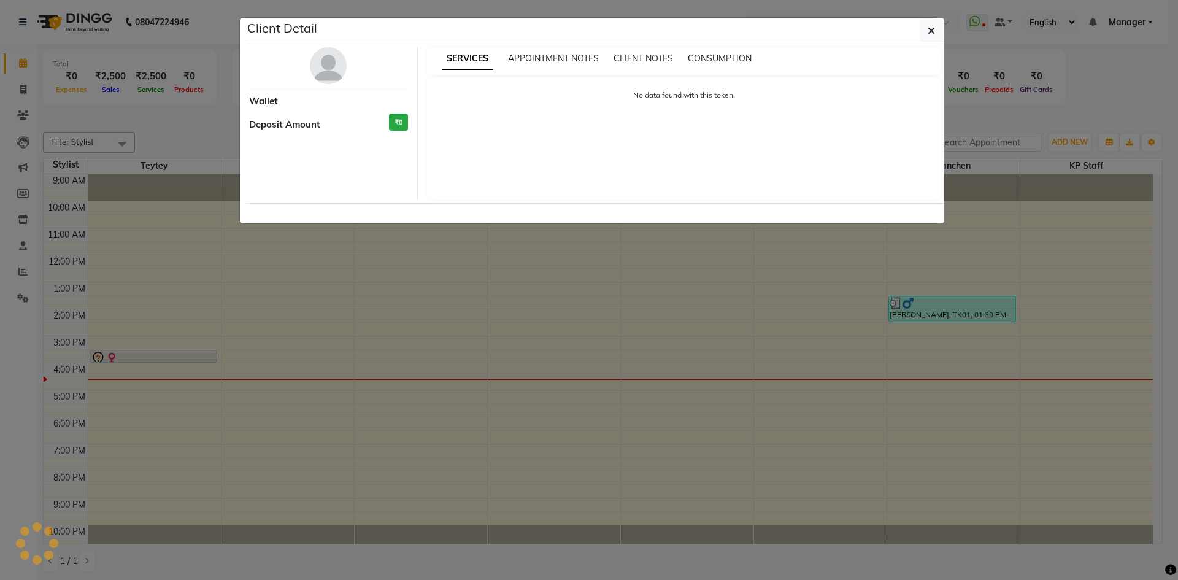
select select "7"
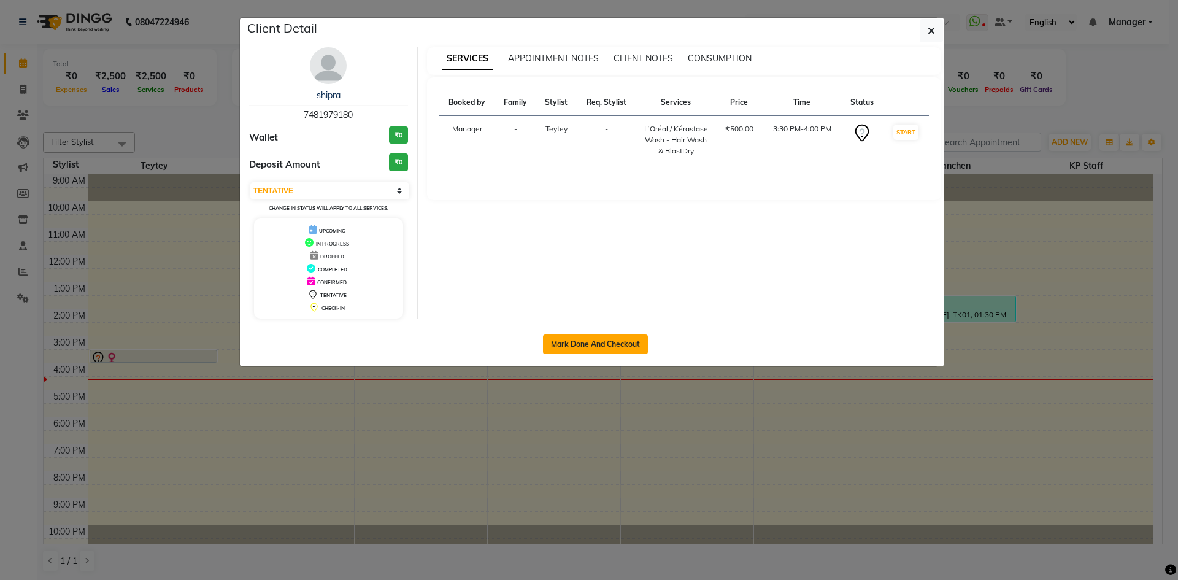
click at [596, 340] on button "Mark Done And Checkout" at bounding box center [595, 344] width 105 height 20
select select "service"
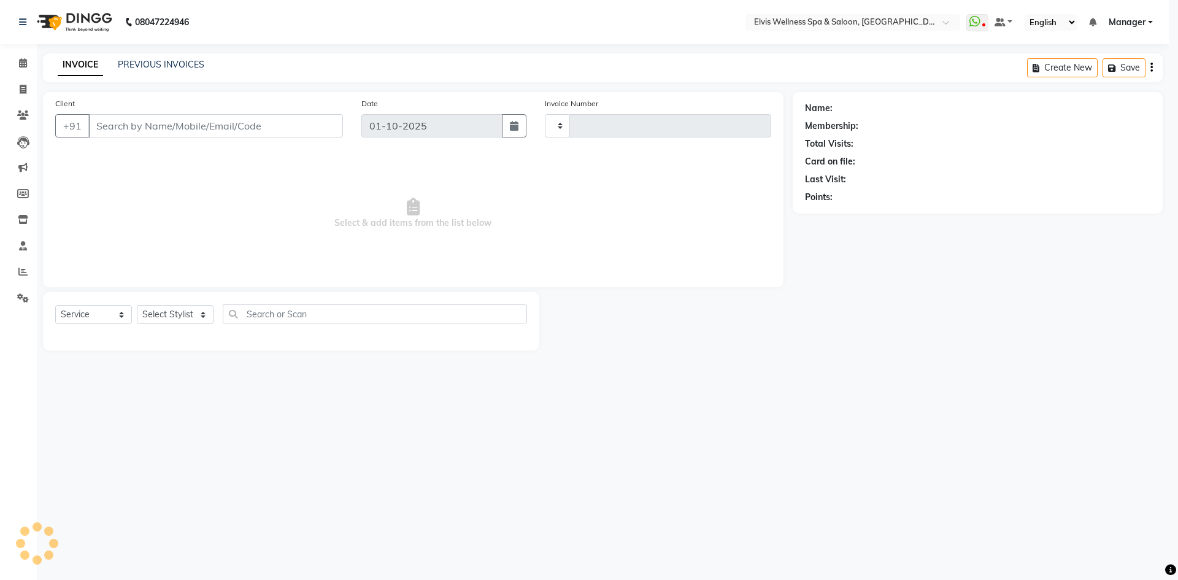
type input "1879"
select select "6269"
type input "7481979180"
select select "46562"
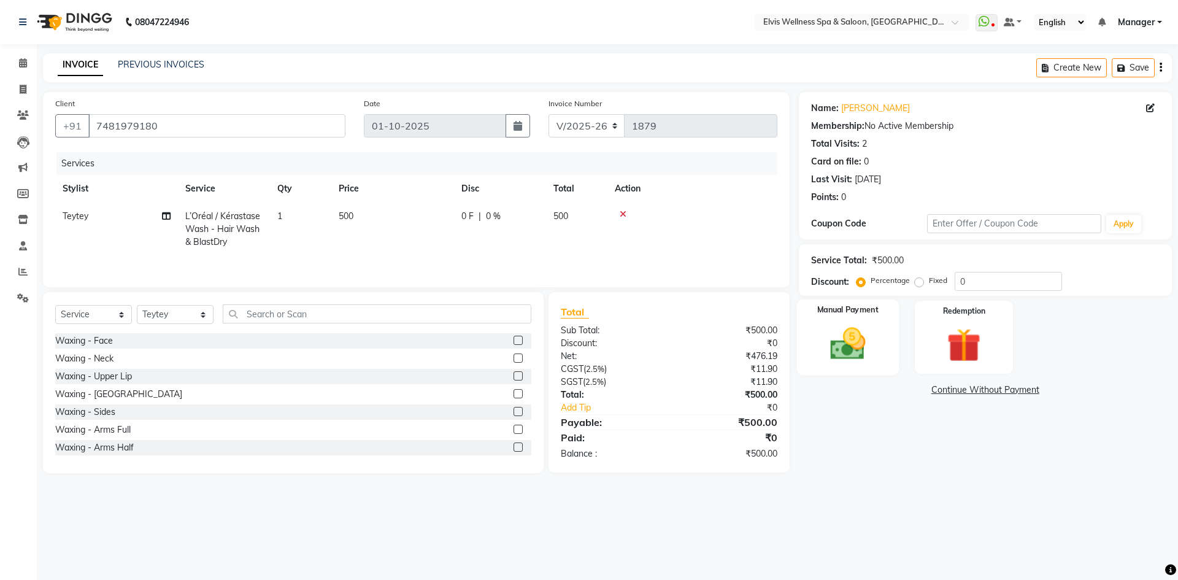
click at [821, 335] on img at bounding box center [847, 343] width 57 height 40
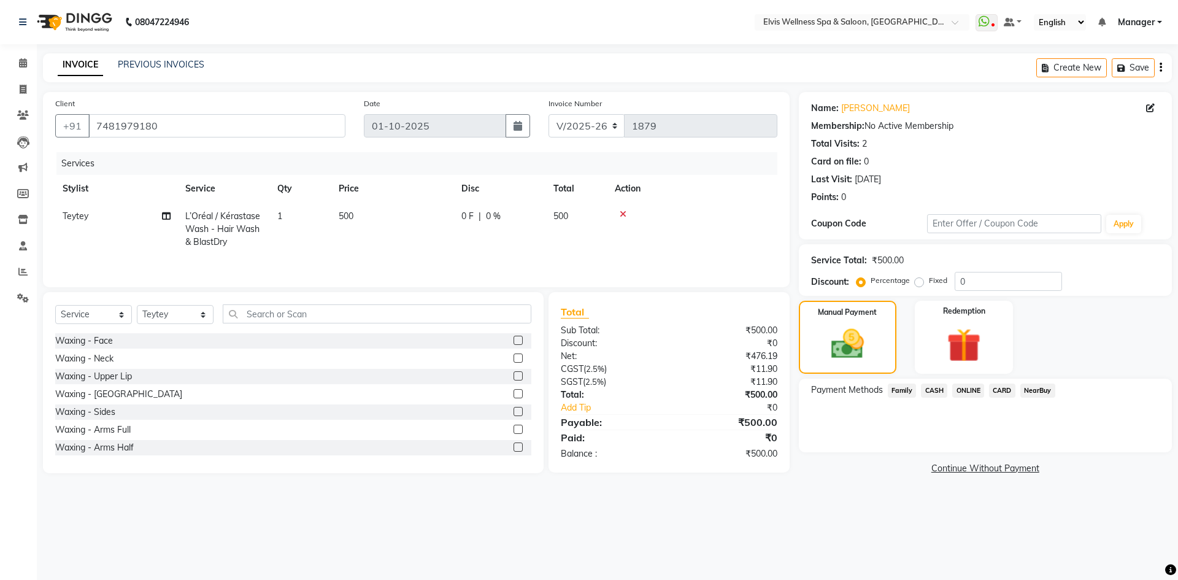
click at [961, 391] on span "ONLINE" at bounding box center [968, 390] width 32 height 14
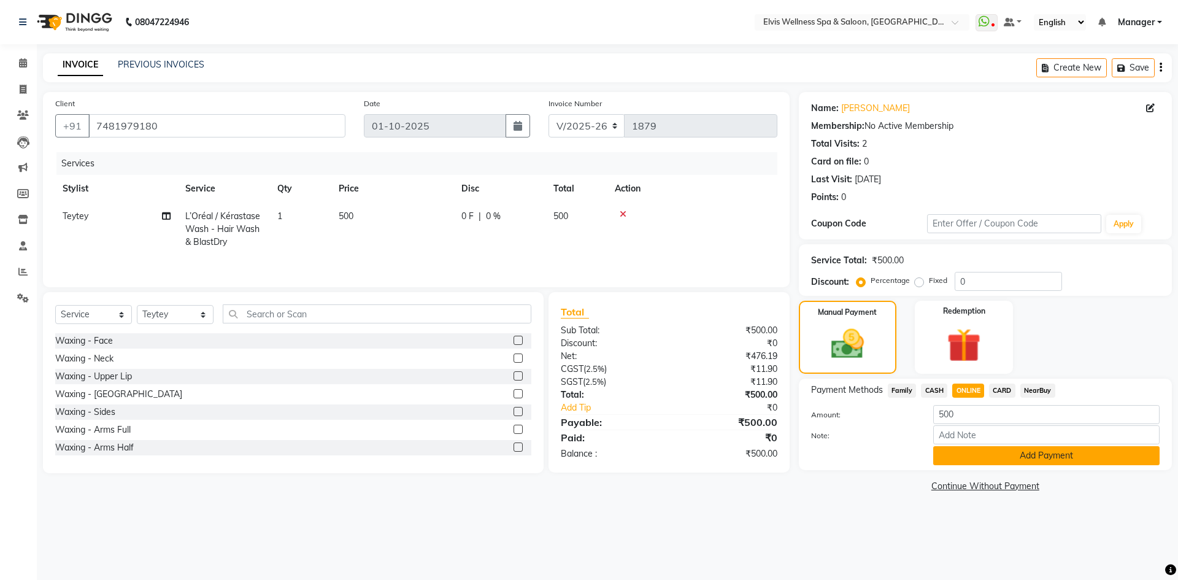
click at [961, 451] on button "Add Payment" at bounding box center [1046, 455] width 226 height 19
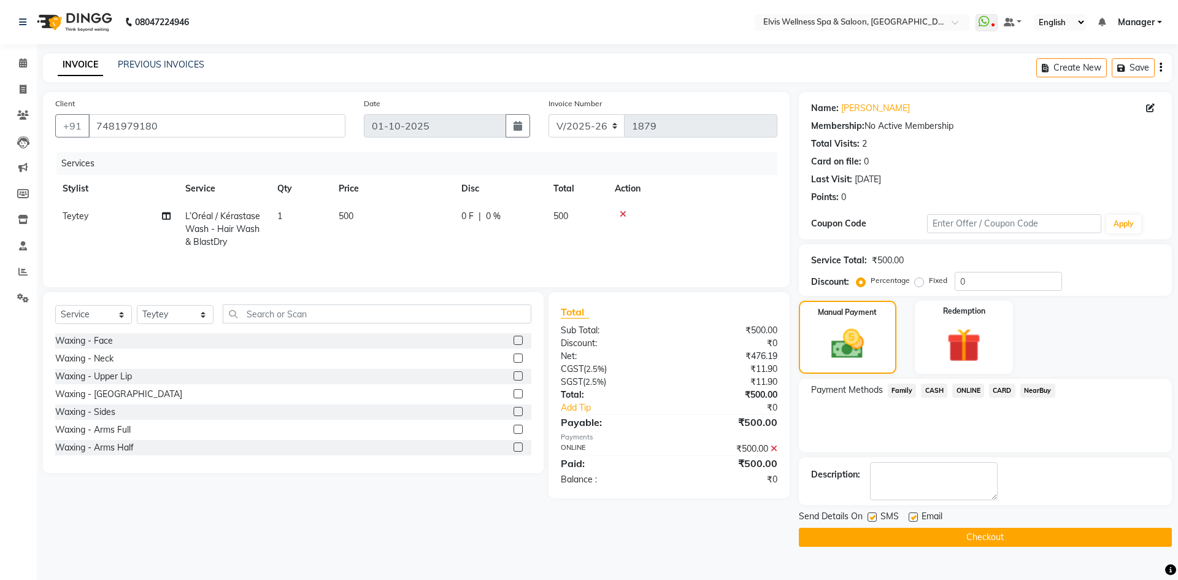
click at [872, 516] on label at bounding box center [871, 516] width 9 height 9
click at [872, 516] on input "checkbox" at bounding box center [871, 517] width 8 height 8
checkbox input "false"
click at [871, 530] on button "Checkout" at bounding box center [985, 536] width 373 height 19
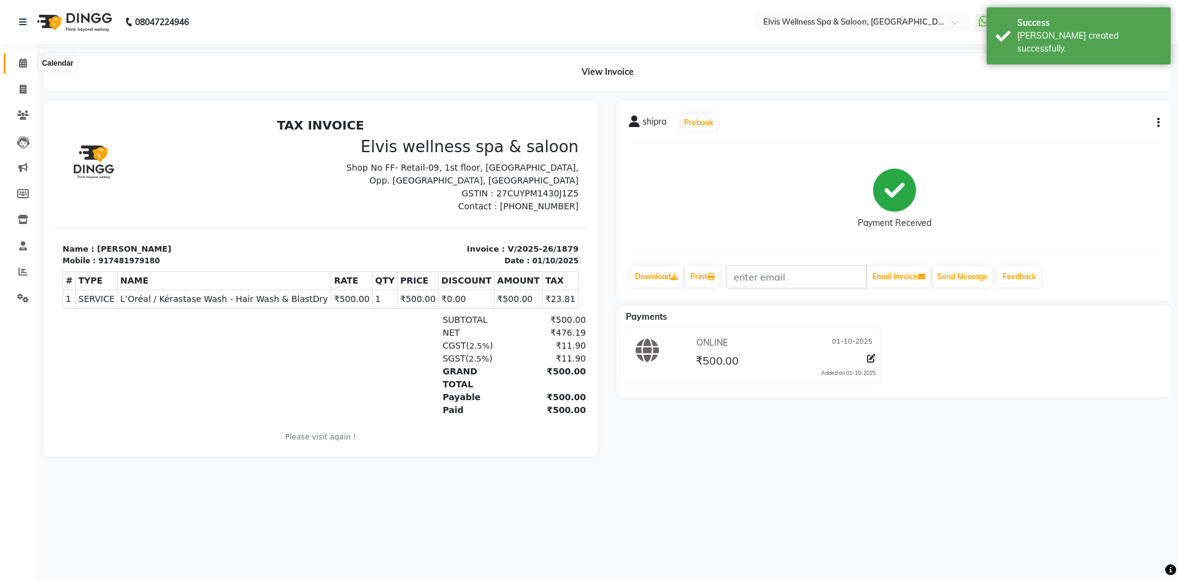
click at [22, 66] on icon at bounding box center [23, 62] width 8 height 9
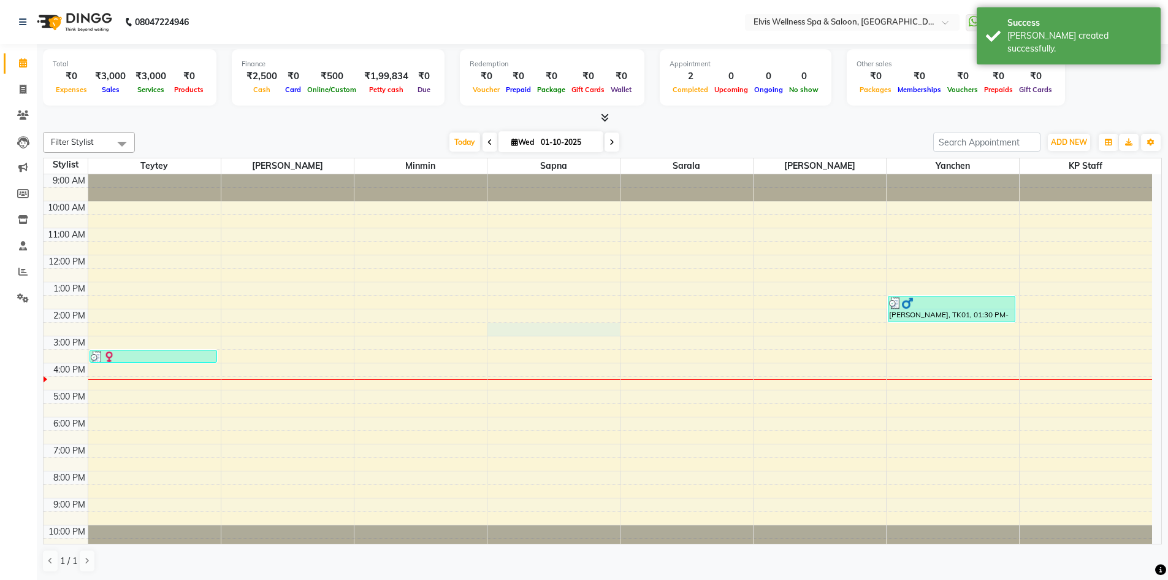
click at [505, 329] on div "9:00 AM 10:00 AM 11:00 AM 12:00 PM 1:00 PM 2:00 PM 3:00 PM 4:00 PM 5:00 PM 6:00…" at bounding box center [598, 362] width 1109 height 377
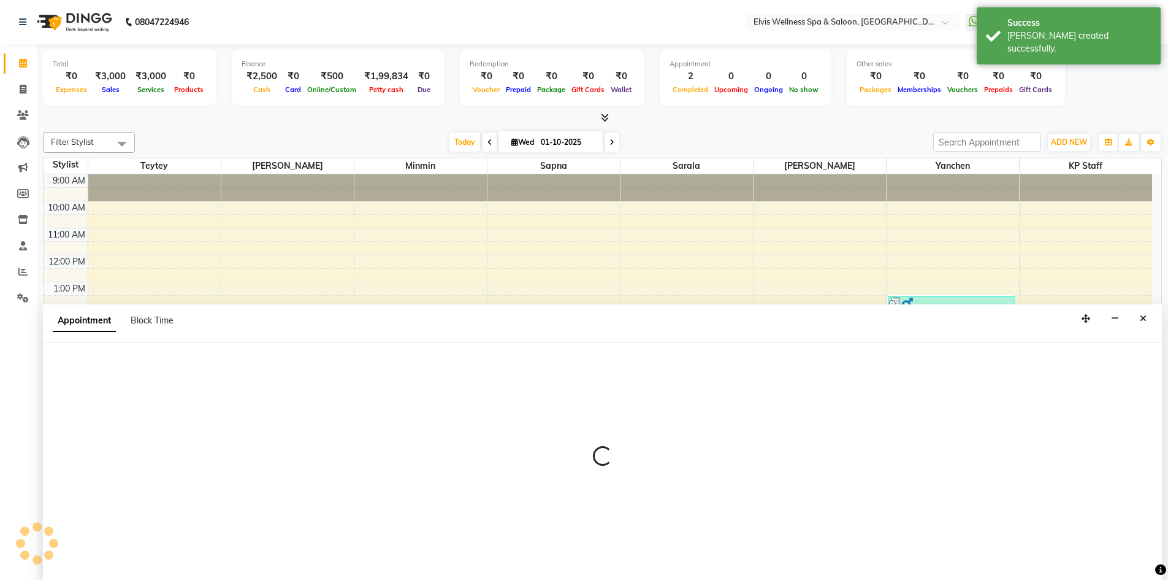
scroll to position [1, 0]
select select "71682"
select select "tentative"
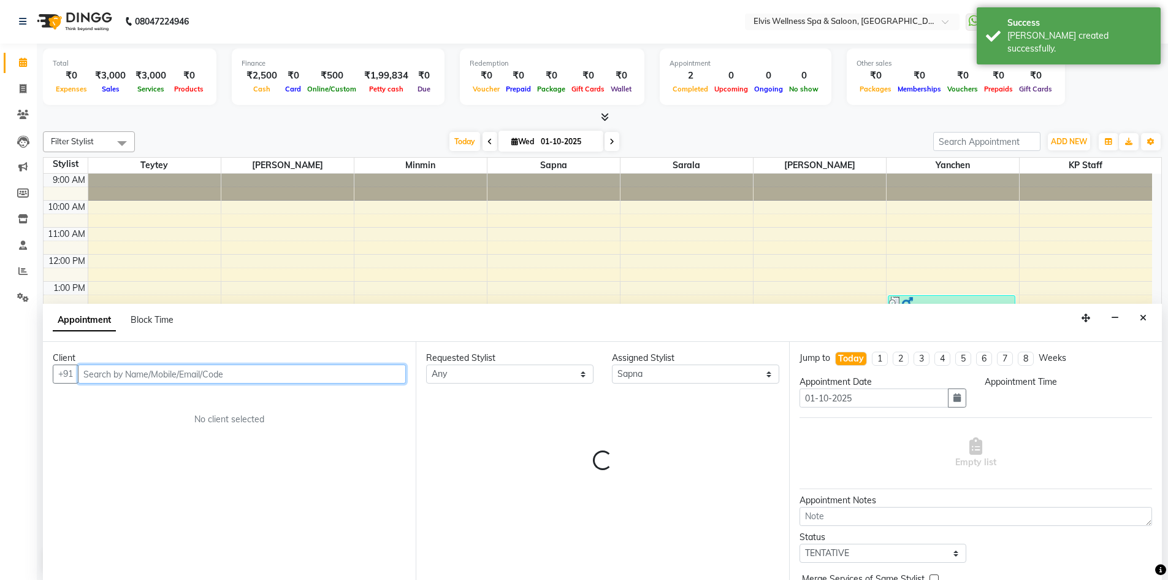
select select "870"
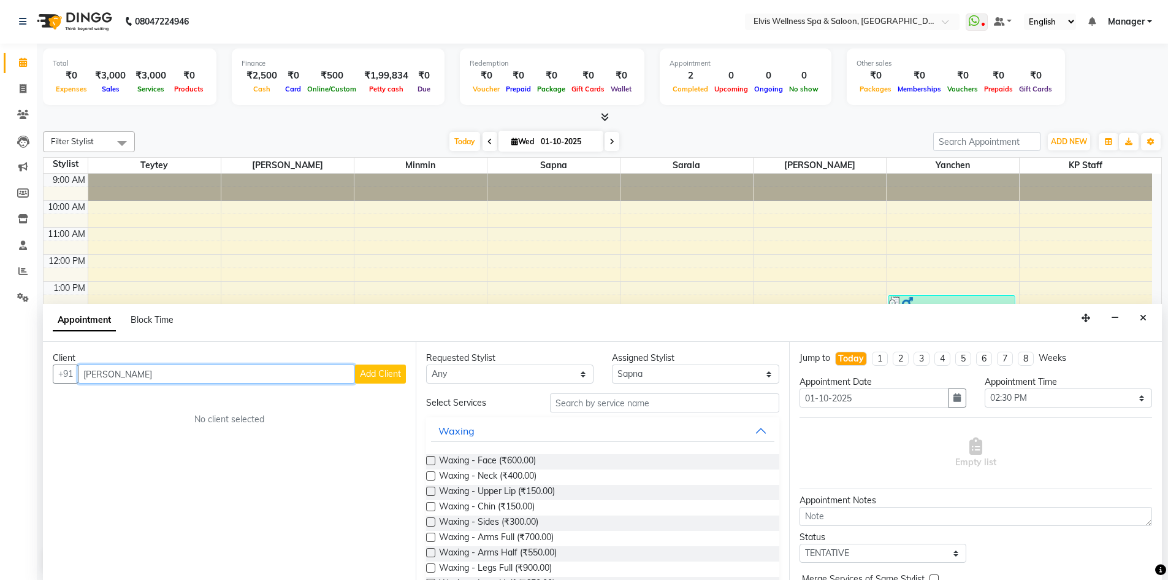
type input "Sayli bora"
click at [369, 377] on span "Add Client" at bounding box center [380, 373] width 41 height 11
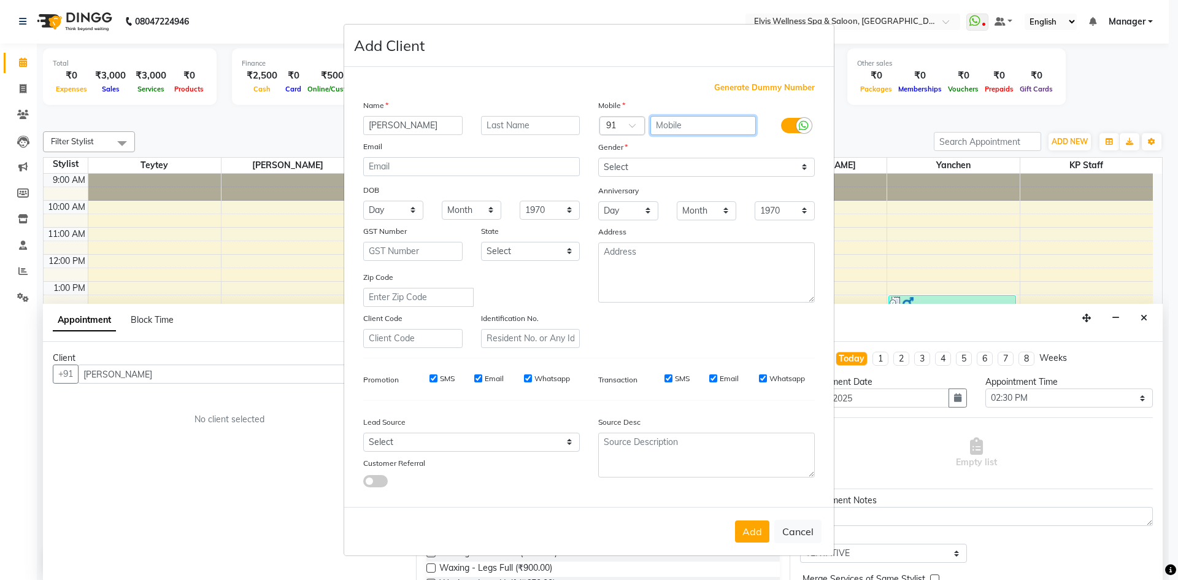
click at [673, 130] on input "text" at bounding box center [703, 125] width 106 height 19
type input "9100000000"
click at [761, 528] on button "Add" at bounding box center [752, 531] width 34 height 22
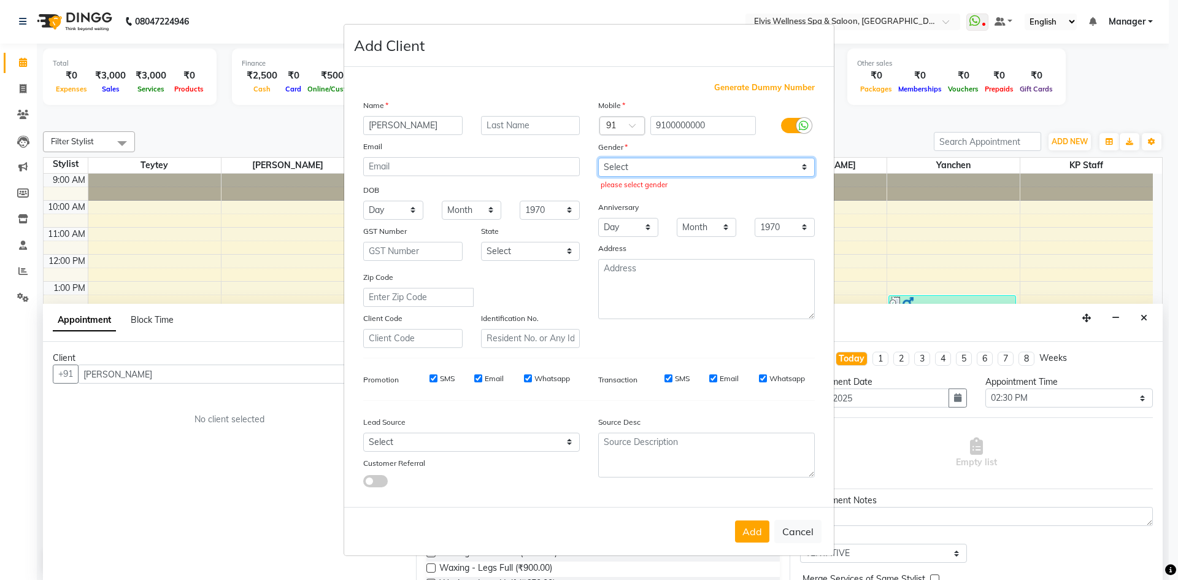
click at [712, 174] on select "Select Male Female Other Prefer Not To Say" at bounding box center [706, 167] width 217 height 19
select select "[DEMOGRAPHIC_DATA]"
click at [598, 158] on select "Select Male Female Other Prefer Not To Say" at bounding box center [706, 167] width 217 height 19
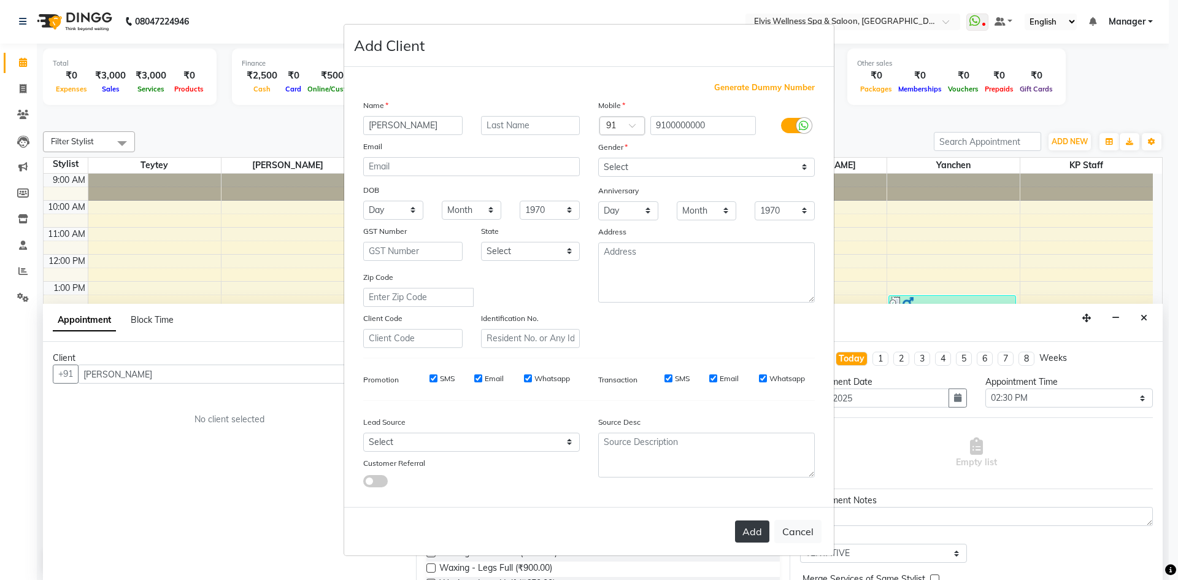
click at [752, 533] on button "Add" at bounding box center [752, 531] width 34 height 22
type input "9100000000"
select select
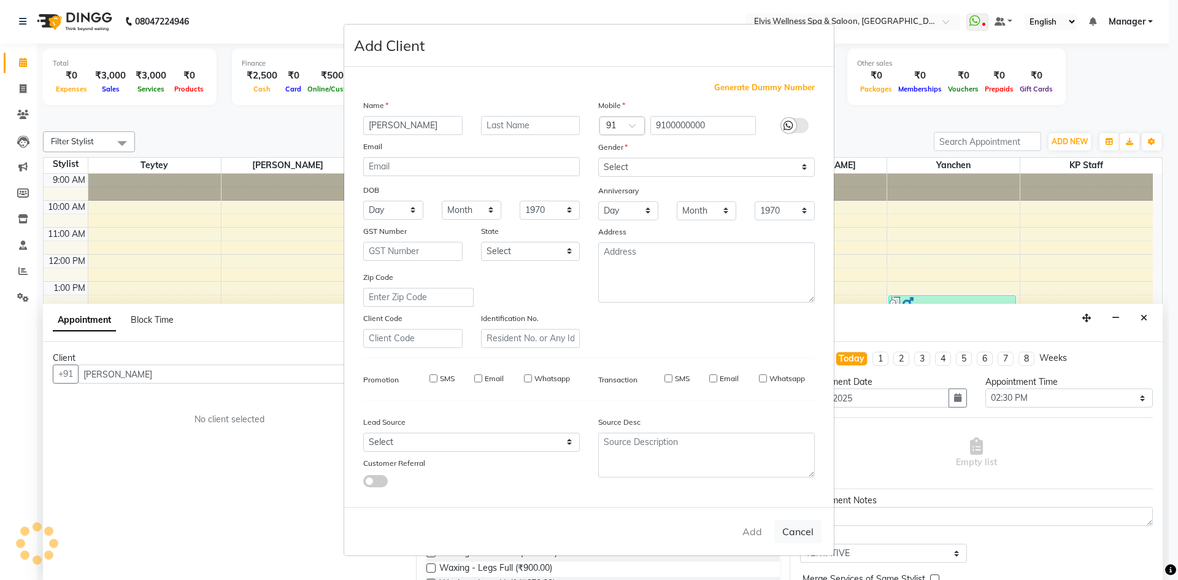
select select
checkbox input "false"
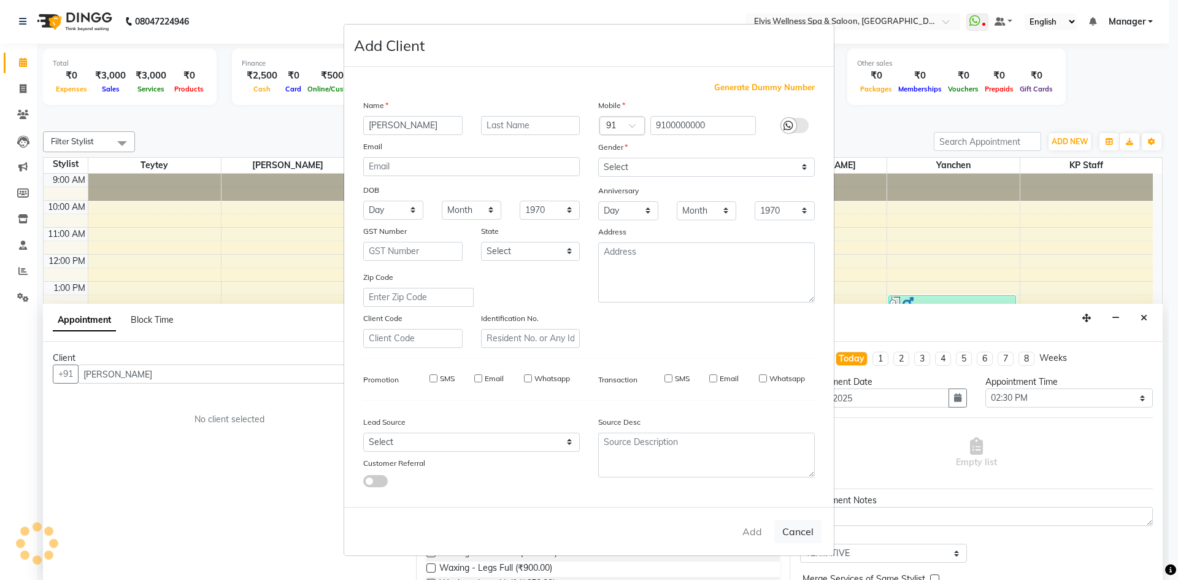
checkbox input "false"
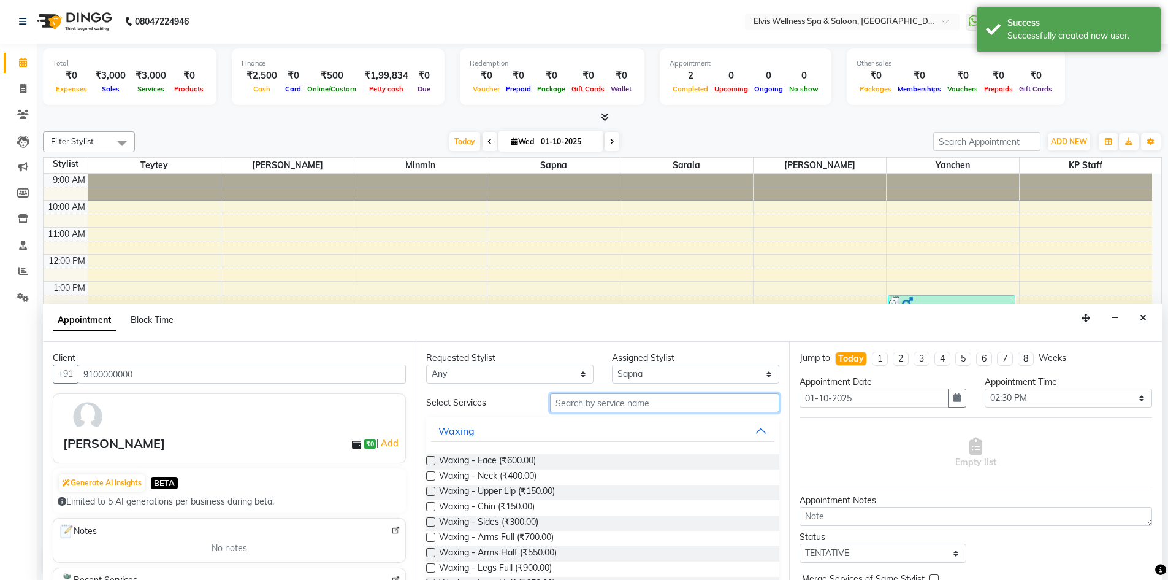
click at [586, 402] on input "text" at bounding box center [664, 402] width 229 height 19
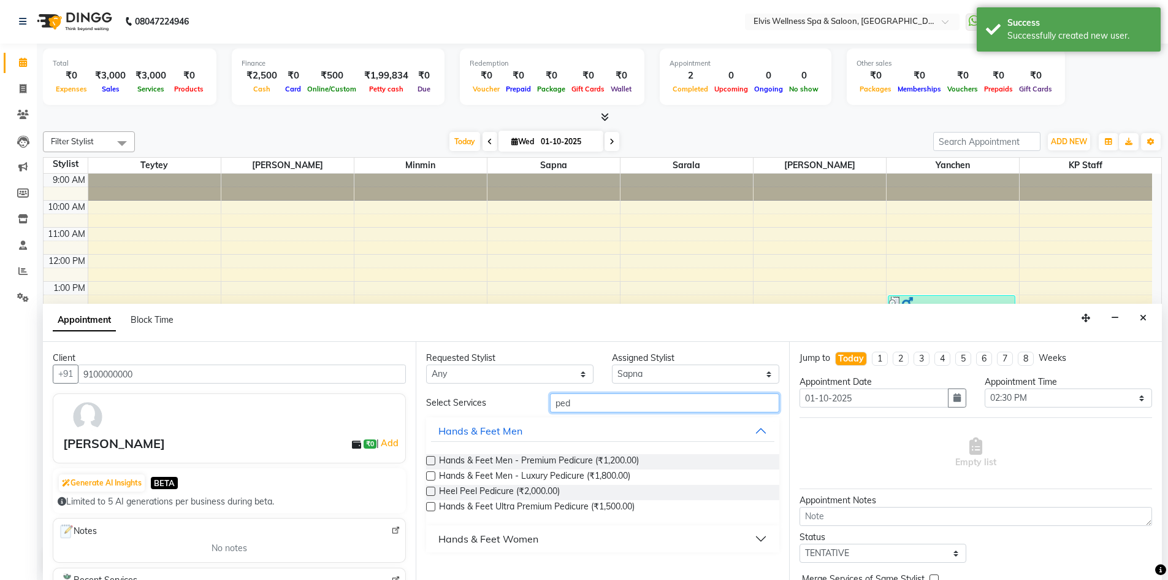
type input "ped"
click at [429, 461] on label at bounding box center [430, 460] width 9 height 9
click at [429, 461] on input "checkbox" at bounding box center [430, 462] width 8 height 8
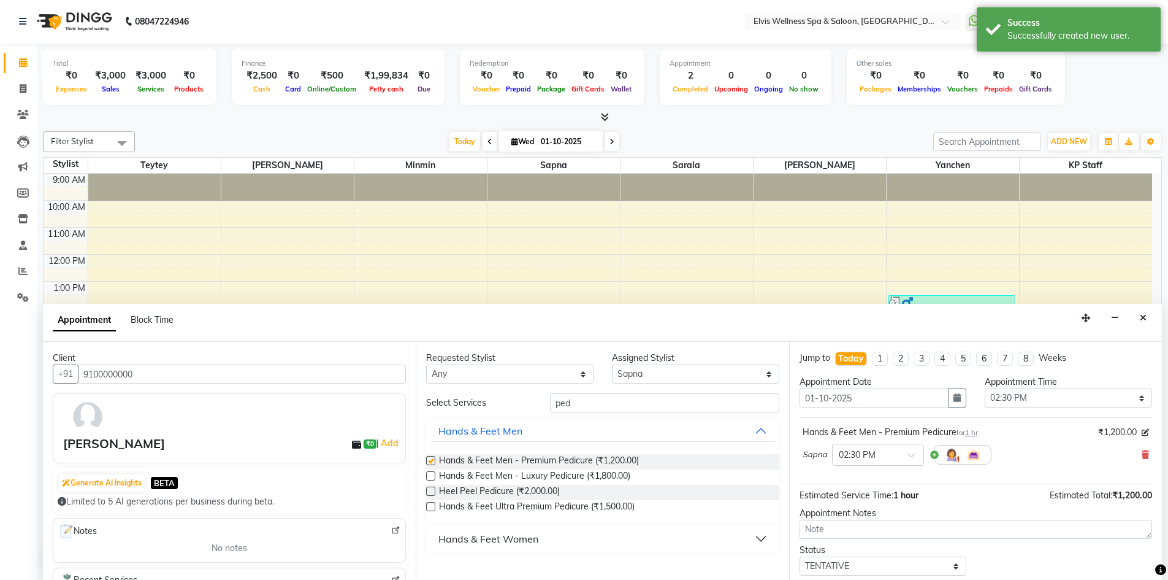
checkbox input "false"
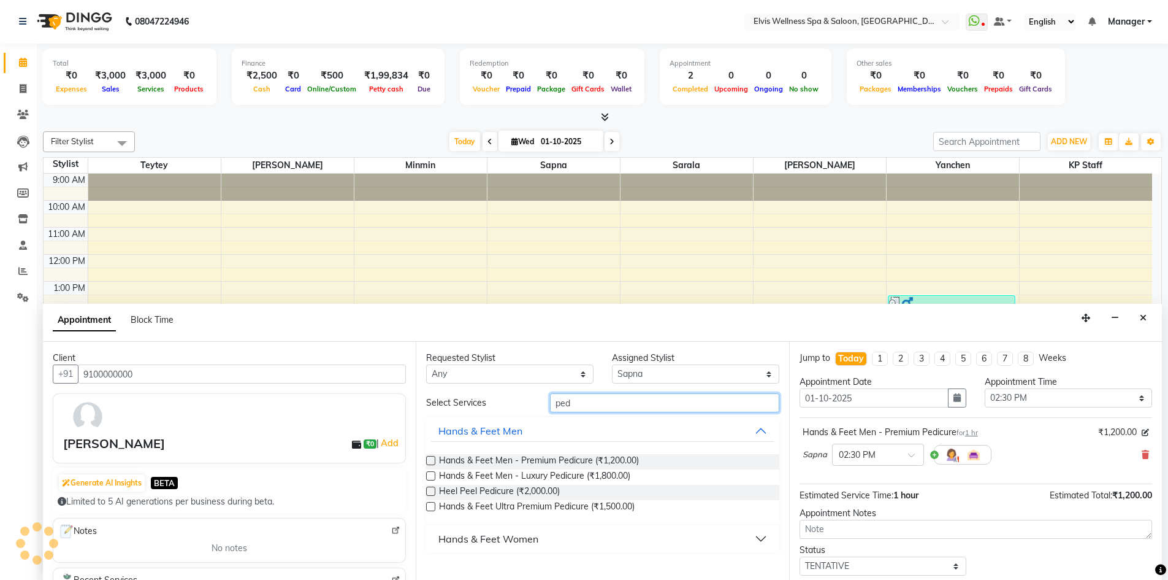
click at [599, 408] on input "ped" at bounding box center [664, 402] width 229 height 19
type input "p"
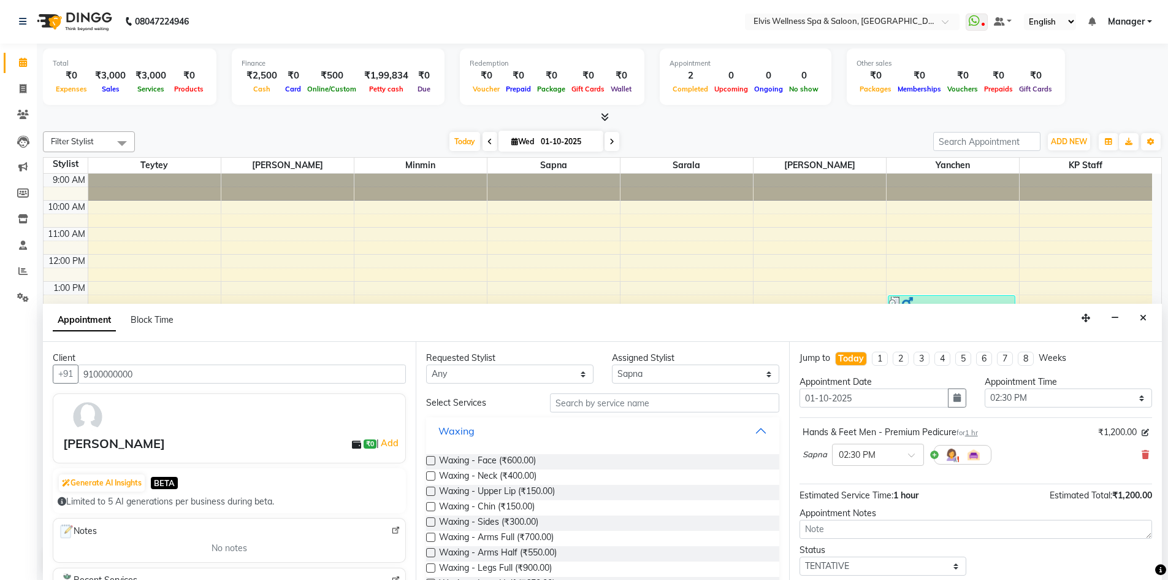
click at [750, 428] on button "Waxing" at bounding box center [602, 431] width 343 height 22
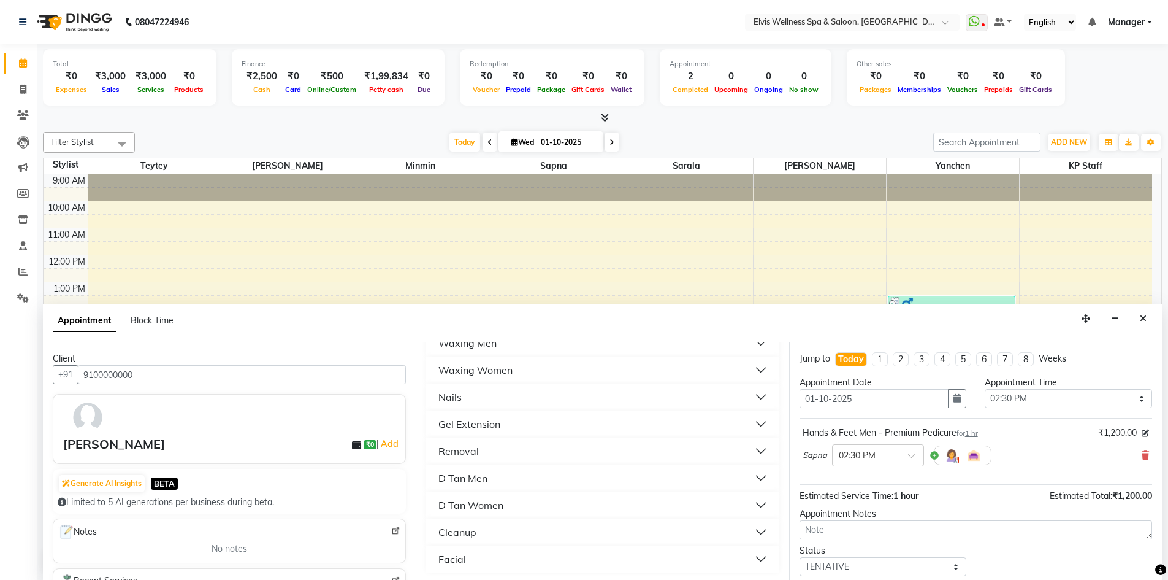
scroll to position [495, 0]
click at [751, 554] on button "Facial" at bounding box center [602, 557] width 343 height 22
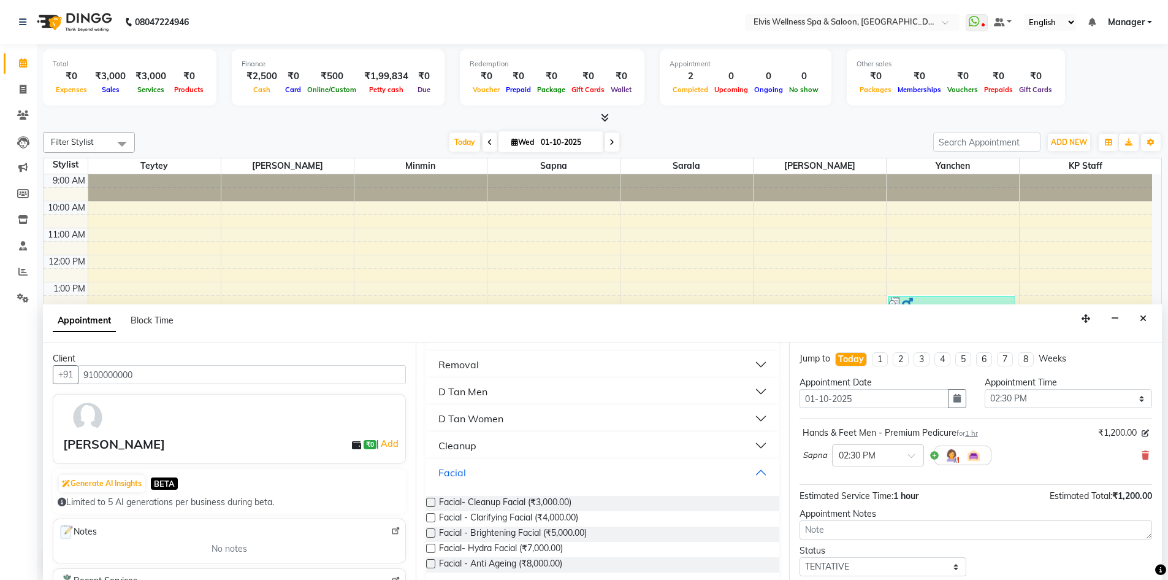
scroll to position [591, 0]
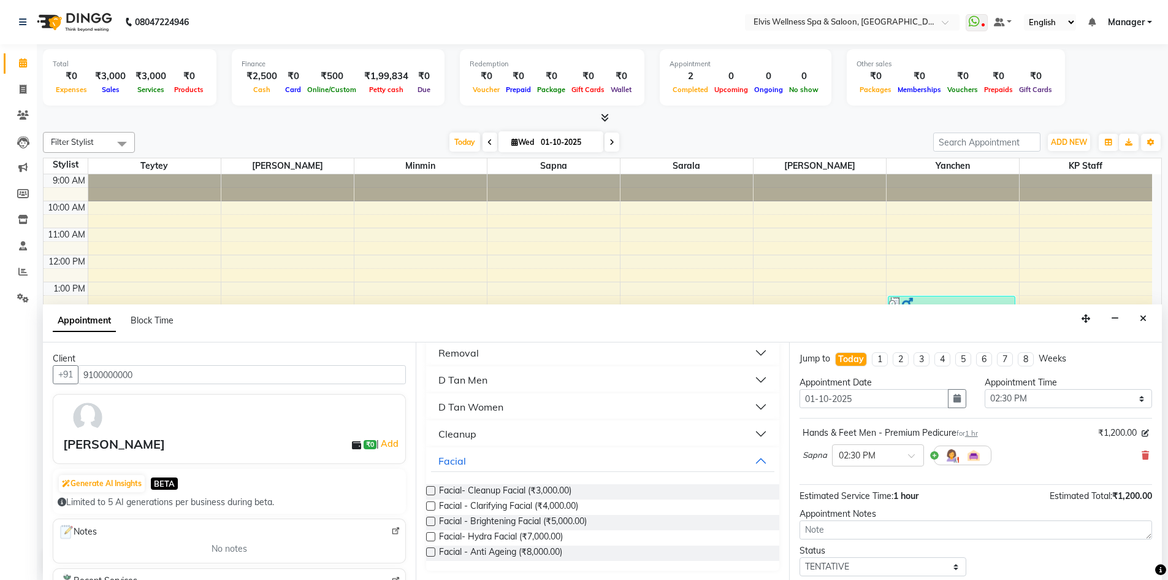
click at [429, 507] on label at bounding box center [430, 505] width 9 height 9
click at [429, 507] on input "checkbox" at bounding box center [430, 507] width 8 height 8
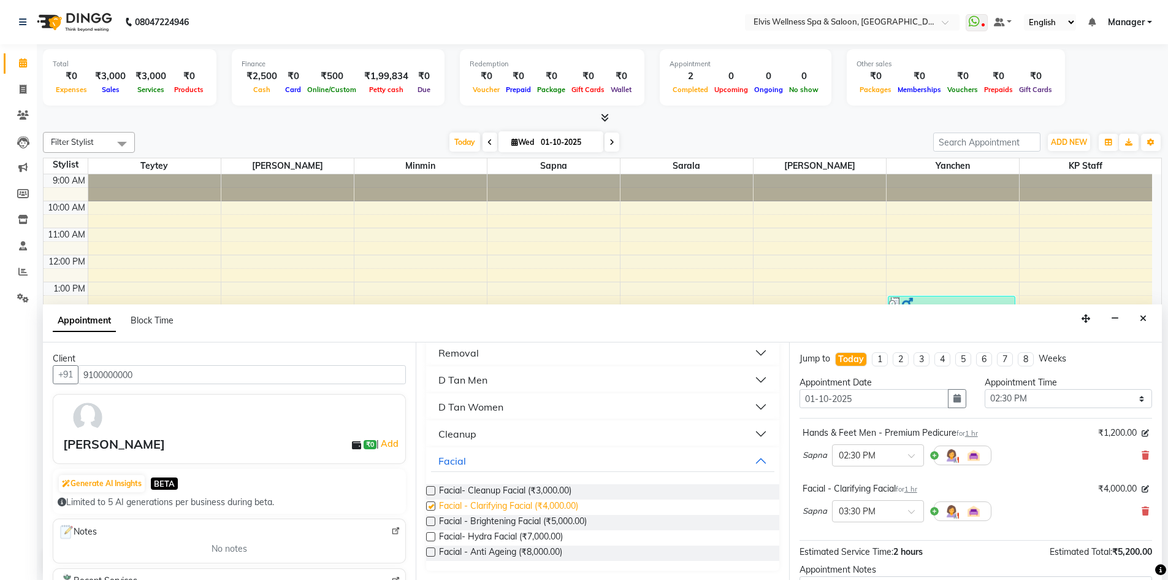
checkbox input "false"
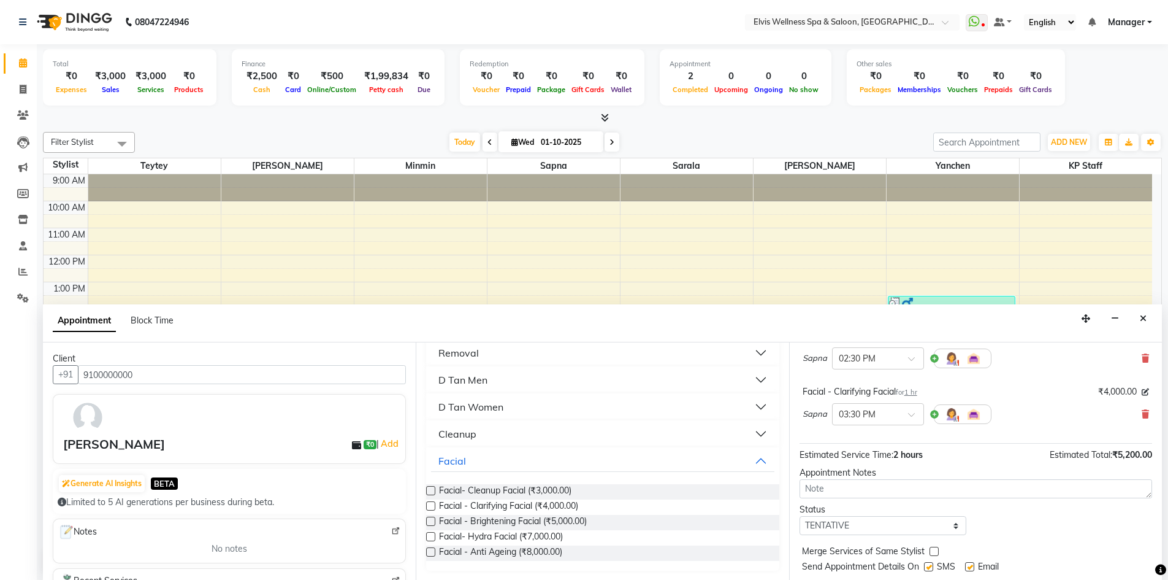
scroll to position [108, 0]
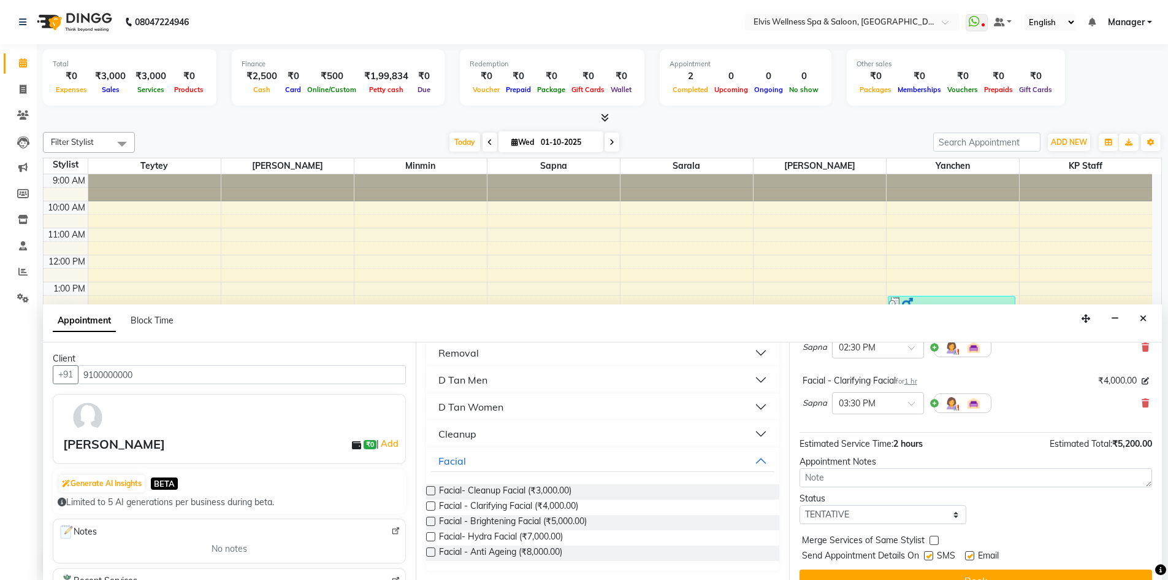
click at [1163, 543] on div "Total ₹0 Expenses ₹3,000 Sales ₹3,000 Services ₹0 Products Finance ₹2,500 Cash …" at bounding box center [603, 312] width 1132 height 536
click at [932, 554] on label at bounding box center [928, 555] width 9 height 9
click at [932, 554] on input "checkbox" at bounding box center [928, 557] width 8 height 8
checkbox input "false"
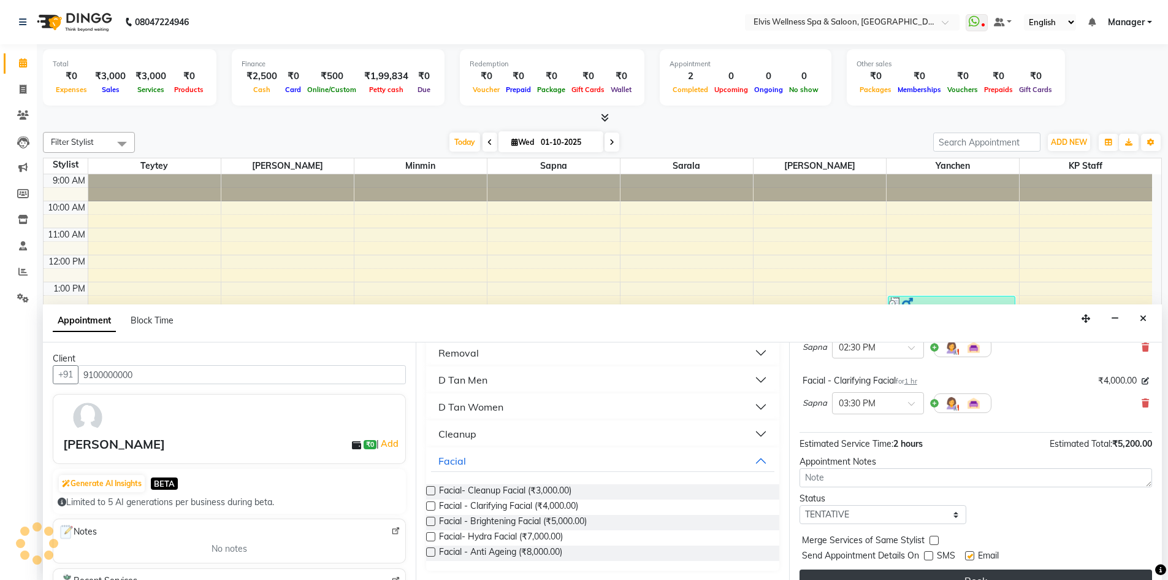
click at [933, 572] on button "Book" at bounding box center [976, 580] width 353 height 22
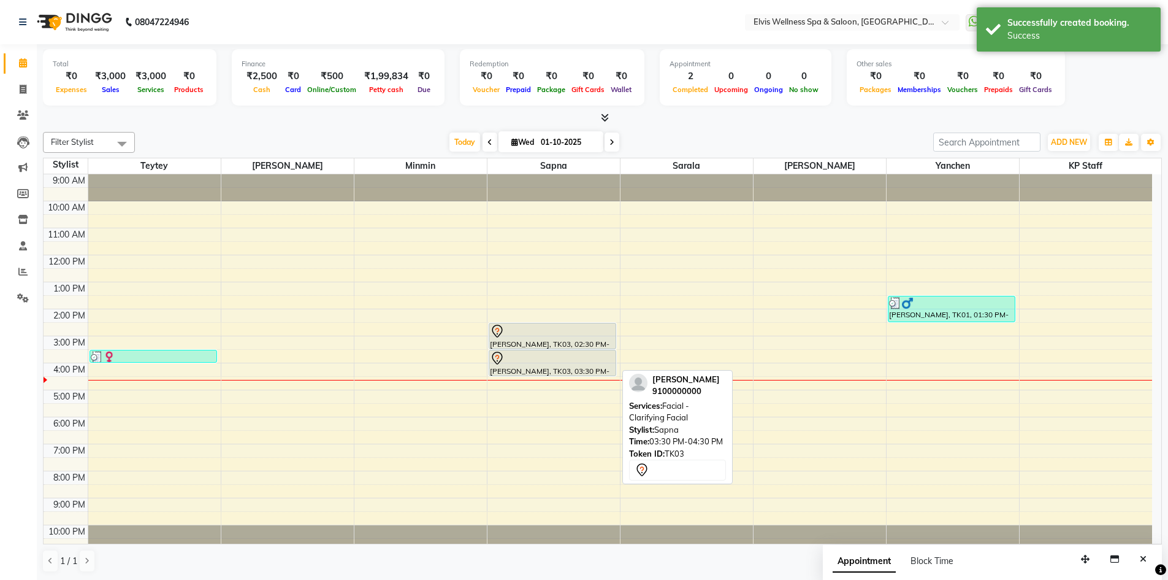
click at [553, 364] on div at bounding box center [553, 358] width 126 height 15
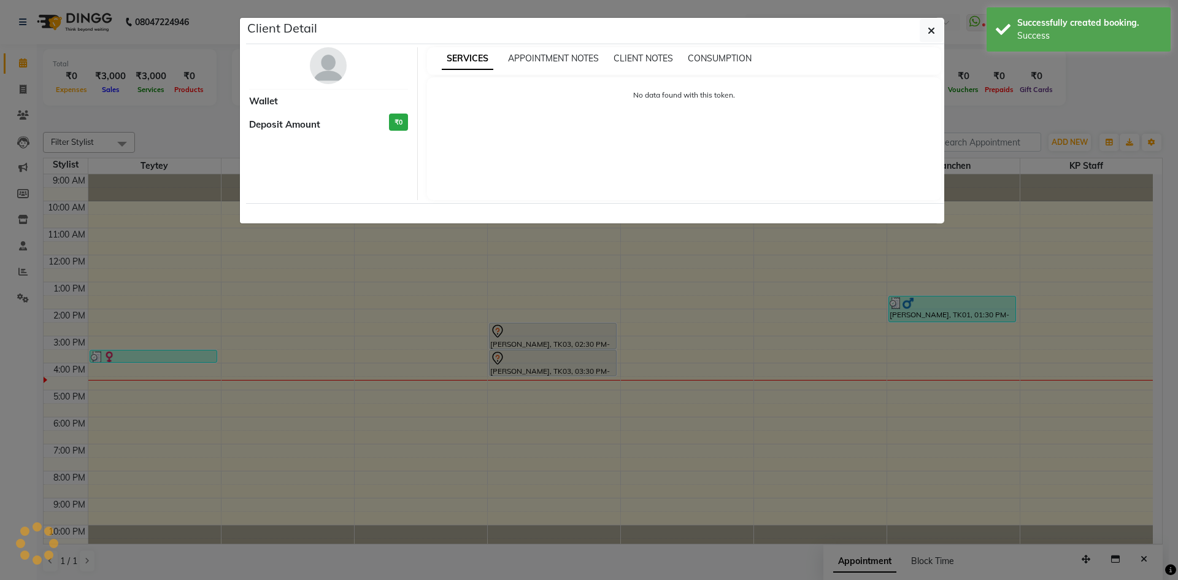
select select "7"
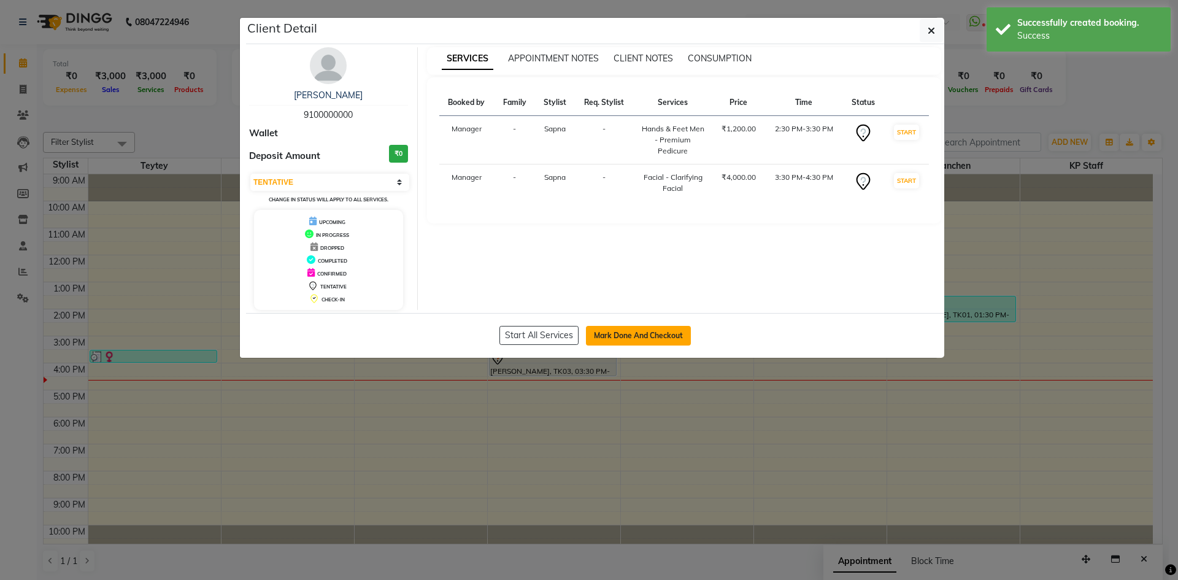
click at [635, 342] on button "Mark Done And Checkout" at bounding box center [638, 336] width 105 height 20
select select "service"
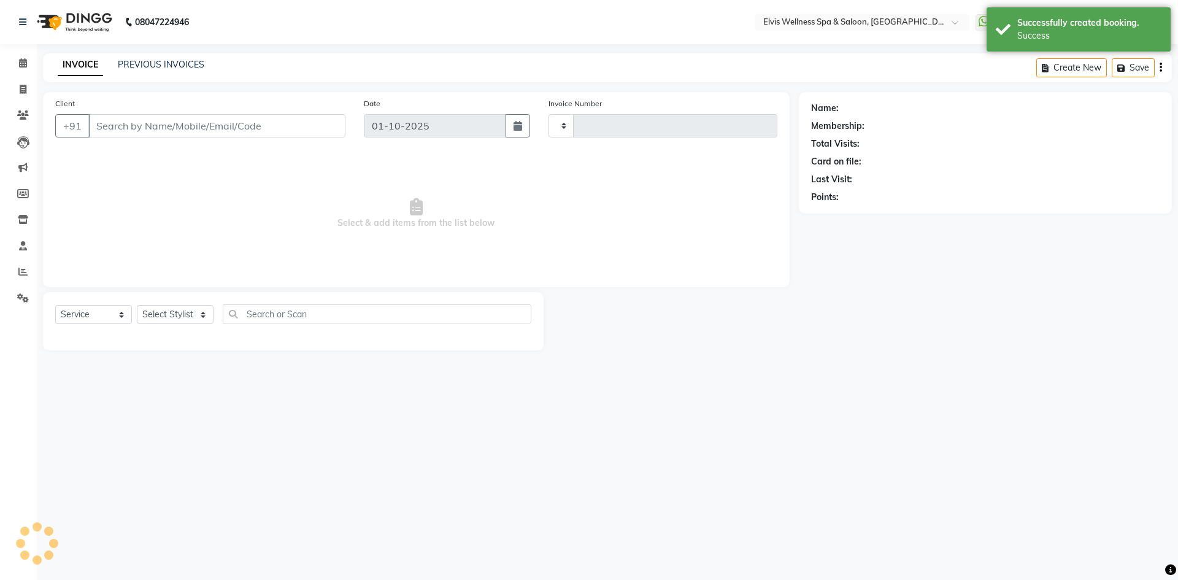
type input "1880"
select select "6269"
type input "9100000000"
select select "71682"
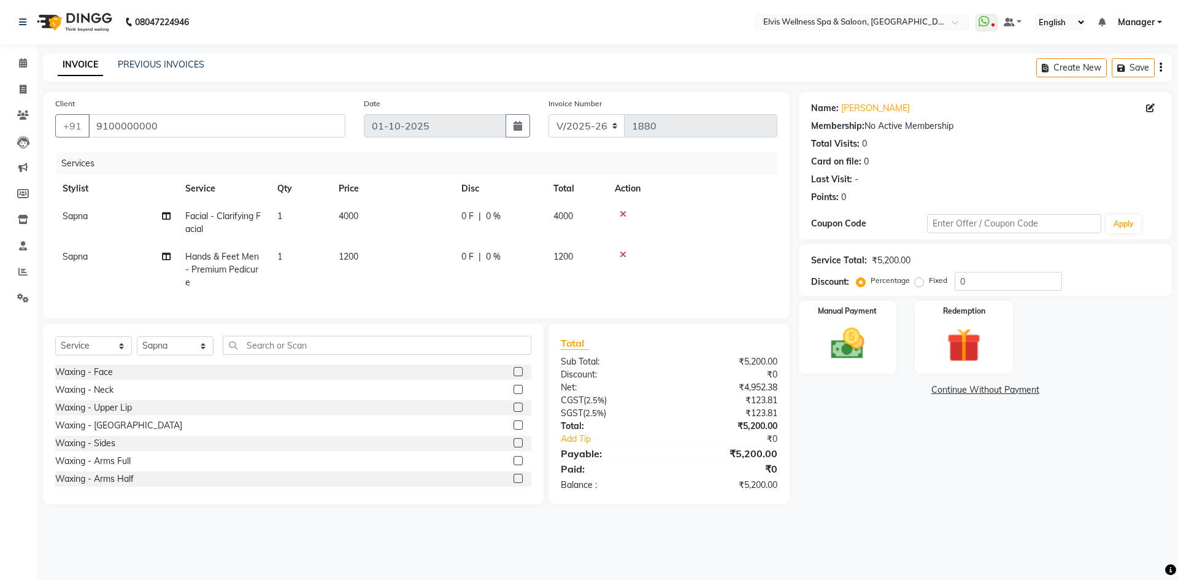
click at [489, 218] on span "0 %" at bounding box center [493, 216] width 15 height 13
select select "71682"
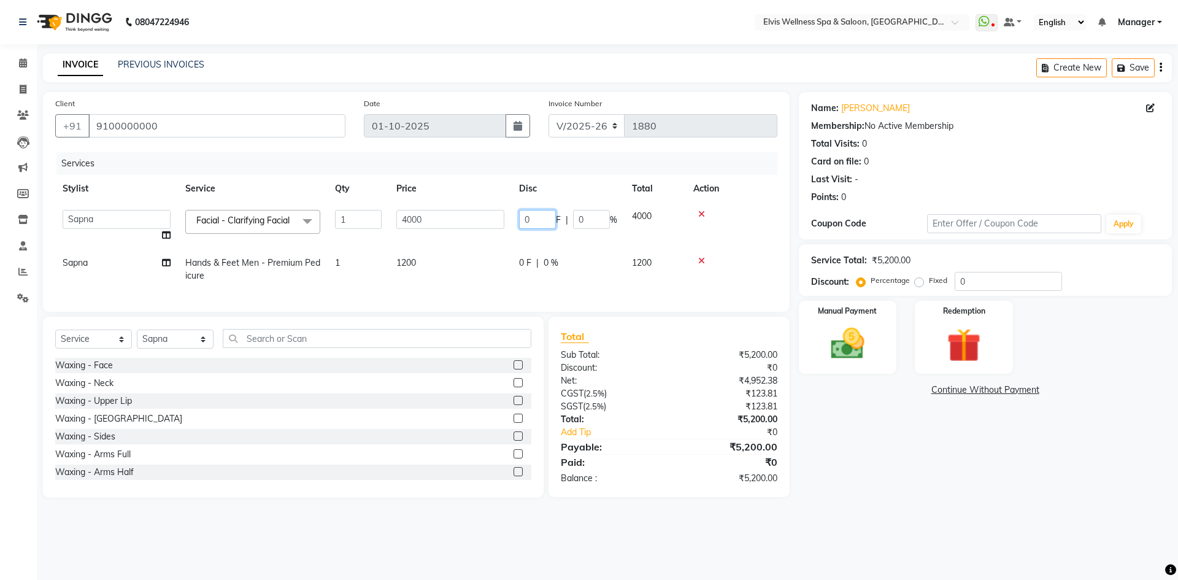
click at [522, 220] on input "0" at bounding box center [537, 219] width 37 height 19
type input "0"
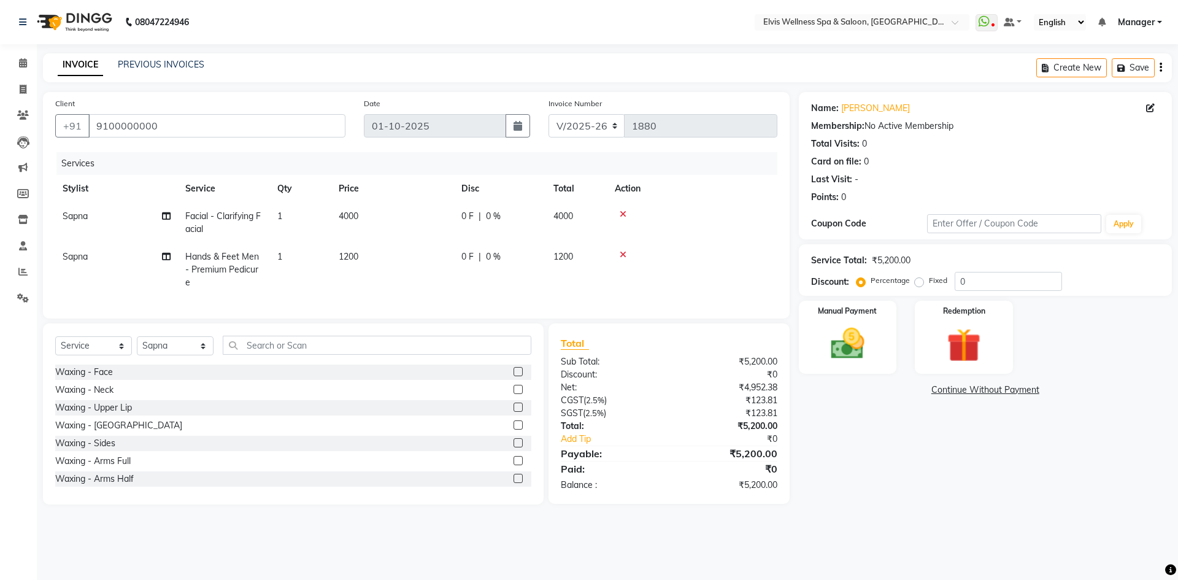
click at [556, 275] on tr "Sapna Hands & Feet Men - Premium Pedicure 1 1200 0 F | 0 % 1200" at bounding box center [416, 269] width 722 height 53
click at [491, 259] on span "0 %" at bounding box center [493, 256] width 15 height 13
select select "71682"
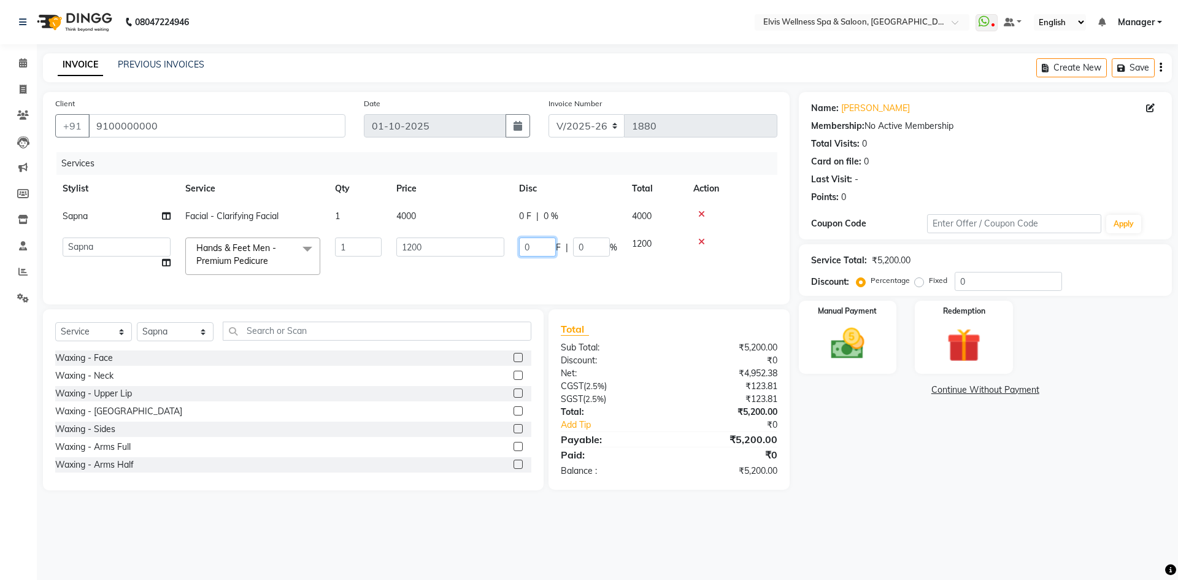
click at [520, 248] on input "0" at bounding box center [537, 246] width 37 height 19
type input "20"
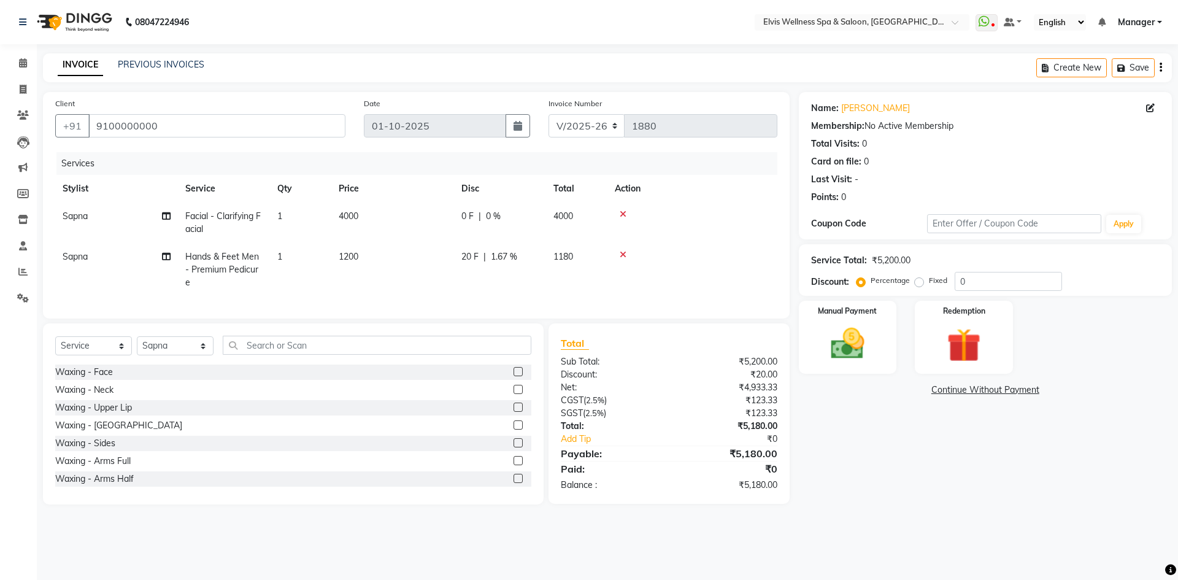
click at [717, 274] on td at bounding box center [692, 269] width 170 height 53
click at [481, 253] on div "20 F | 1.67 %" at bounding box center [499, 256] width 77 height 13
select select "71682"
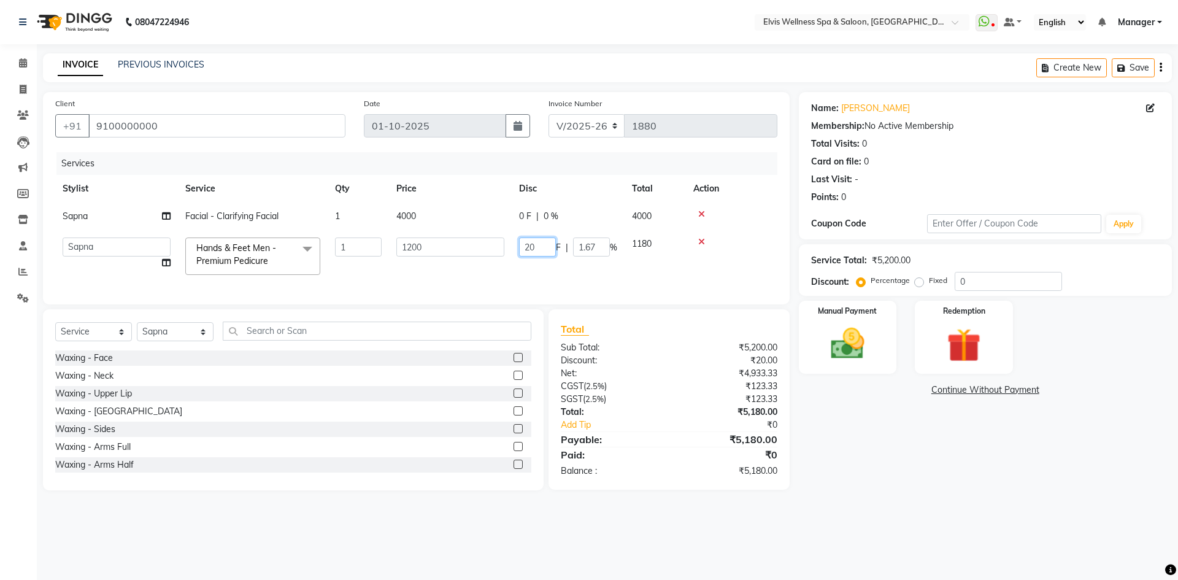
click at [530, 247] on input "20" at bounding box center [537, 246] width 37 height 19
type input "0"
click at [527, 274] on td "0 F | 1.67 %" at bounding box center [568, 256] width 113 height 52
select select "71682"
click at [929, 284] on label "Fixed" at bounding box center [938, 280] width 18 height 11
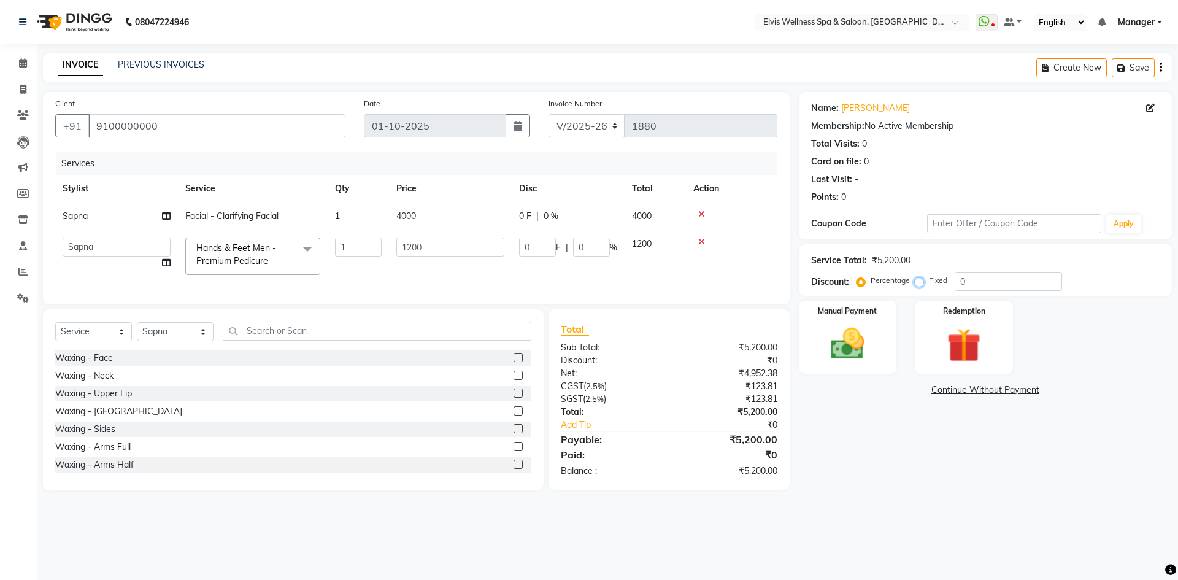
click at [918, 284] on input "Fixed" at bounding box center [921, 280] width 9 height 9
radio input "true"
click at [954, 282] on input "0" at bounding box center [1007, 281] width 107 height 19
type input "80"
type input "18.46"
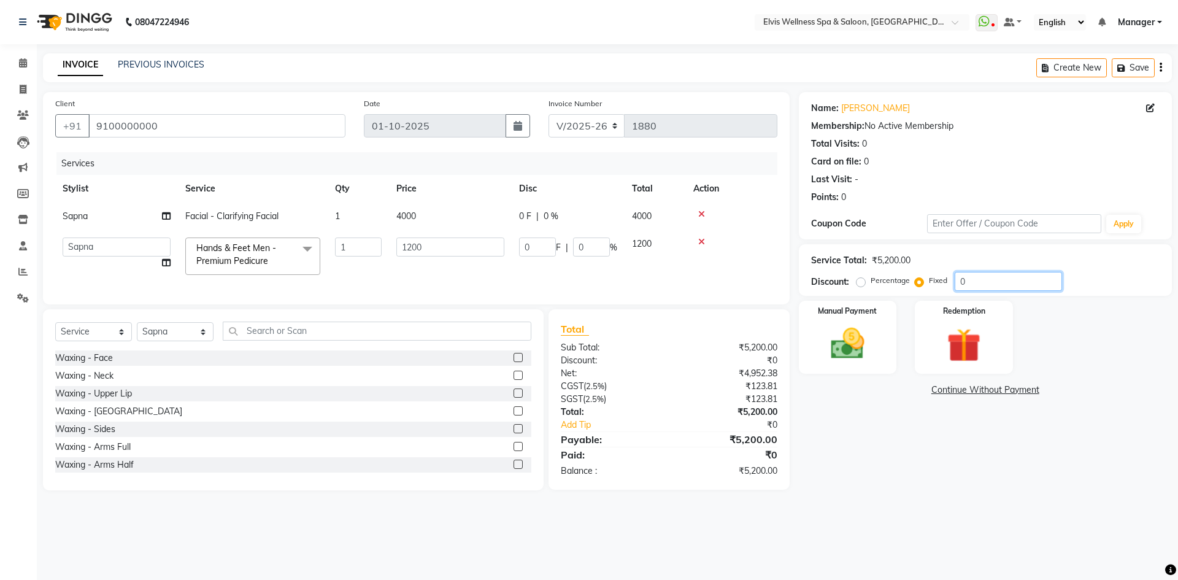
type input "1.54"
type input "800"
type input "184.62"
type input "15.38"
type input "8000"
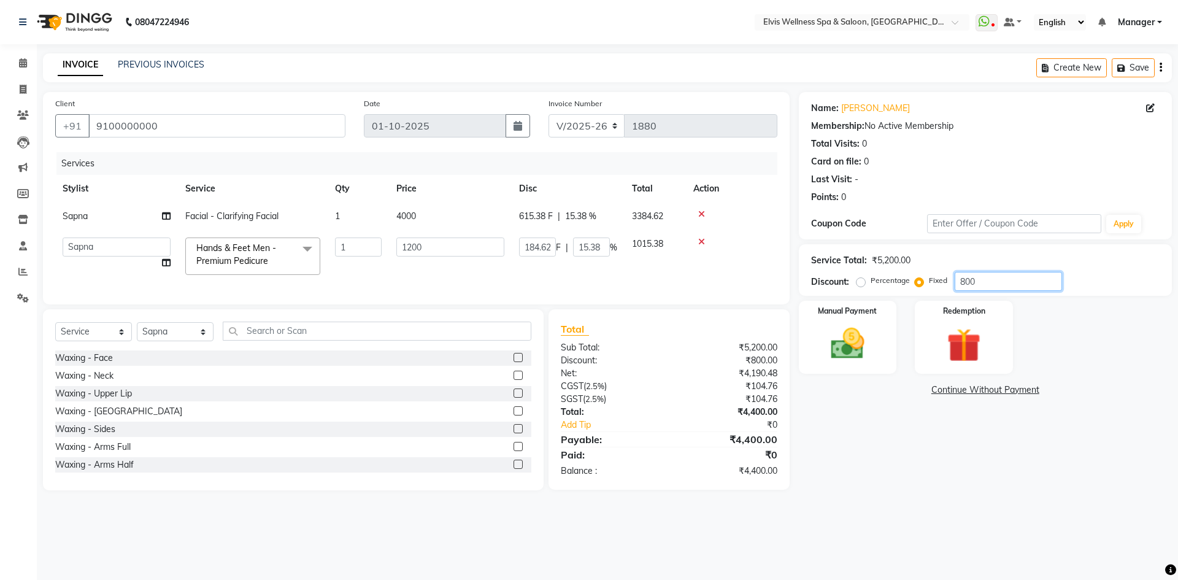
type input "1200"
type input "100"
type input "800"
type input "184.62"
type input "15.38"
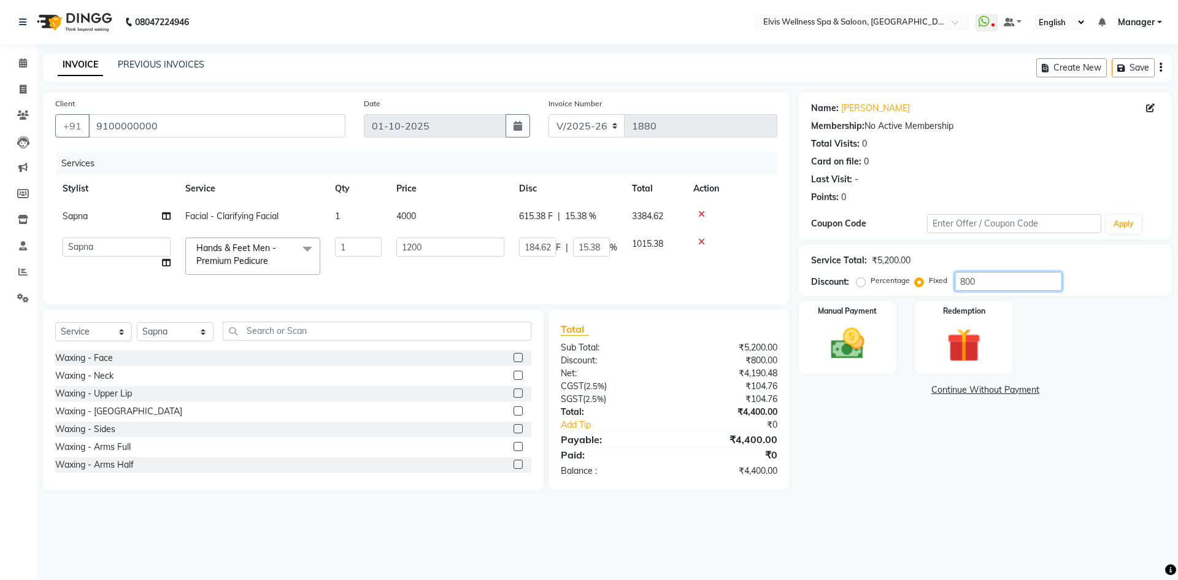
type input "800"
click at [1108, 277] on div "Discount: Percentage Fixed 800" at bounding box center [985, 281] width 348 height 19
click at [864, 340] on img at bounding box center [847, 343] width 57 height 40
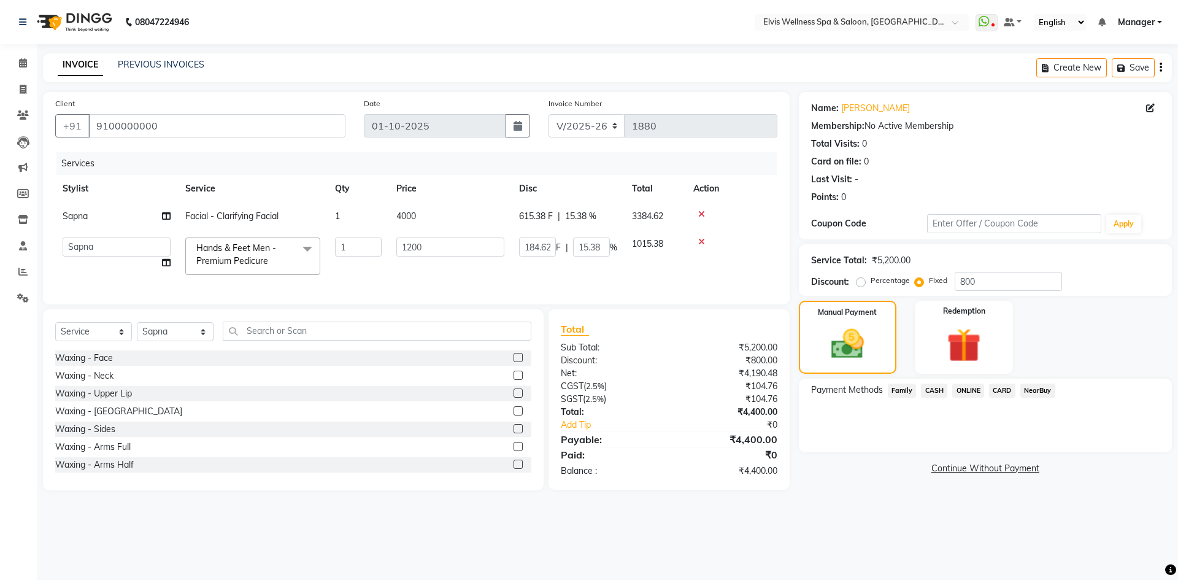
click at [1000, 393] on span "CARD" at bounding box center [1002, 390] width 26 height 14
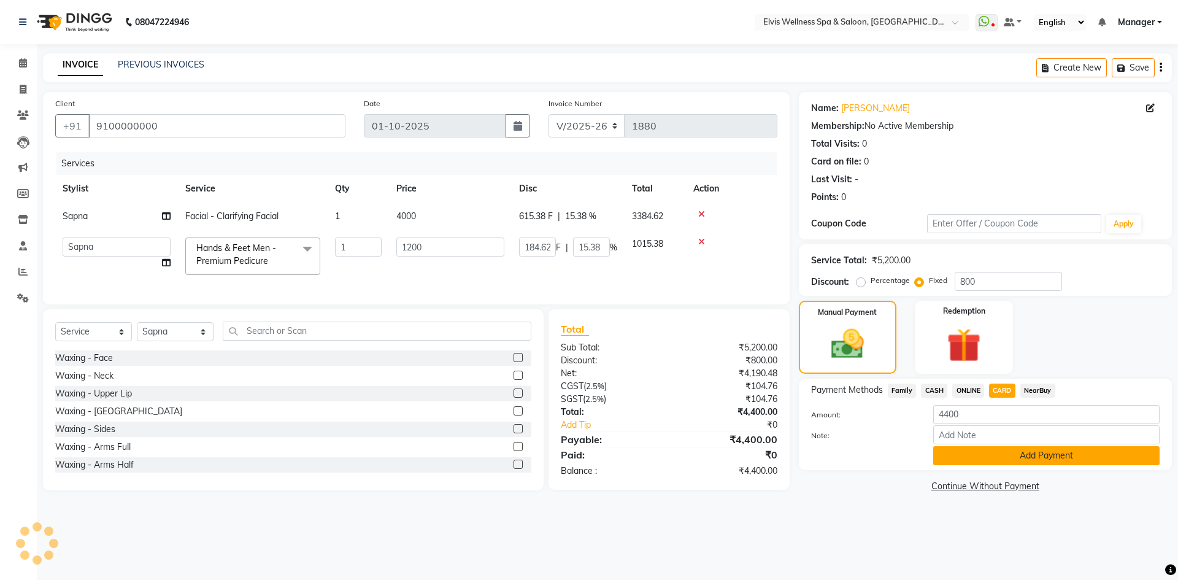
click at [999, 458] on button "Add Payment" at bounding box center [1046, 455] width 226 height 19
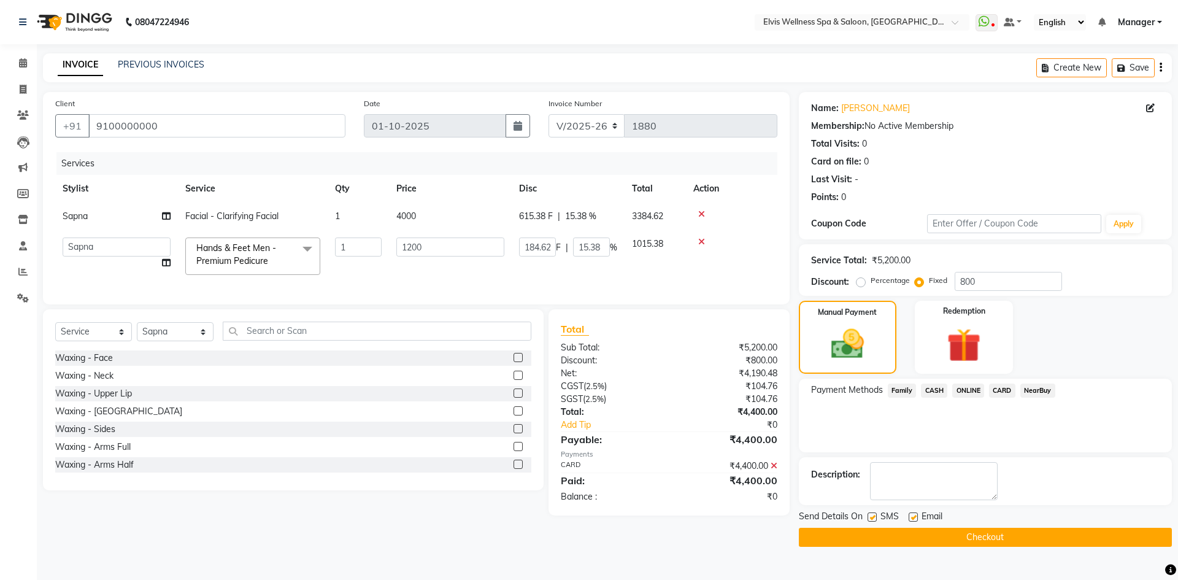
click at [872, 516] on label at bounding box center [871, 516] width 9 height 9
click at [872, 516] on input "checkbox" at bounding box center [871, 517] width 8 height 8
checkbox input "false"
click at [878, 542] on button "Checkout" at bounding box center [985, 536] width 373 height 19
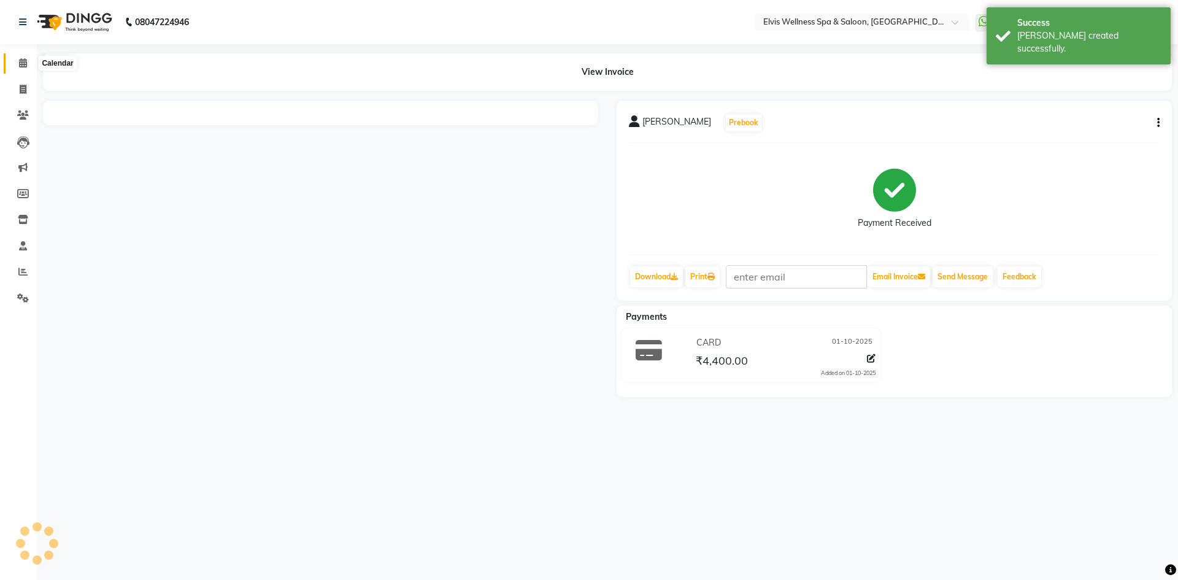
click at [29, 67] on span at bounding box center [22, 63] width 21 height 14
